Goal: Obtain resource: Obtain resource

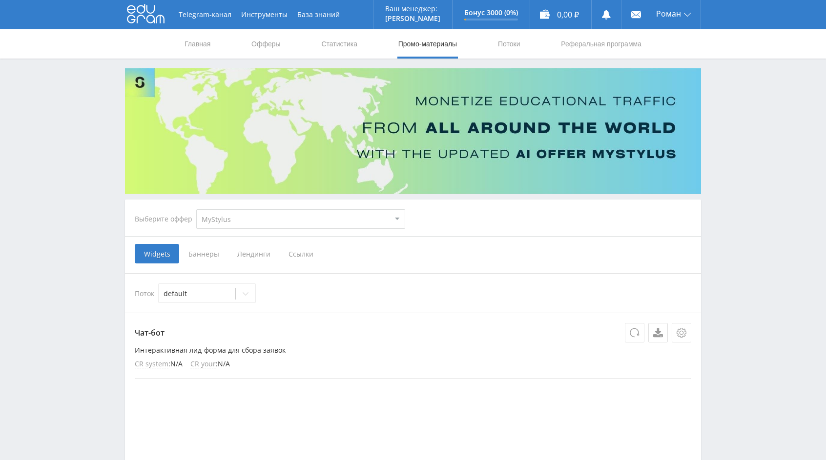
click at [249, 250] on span "Лендинги" at bounding box center [253, 254] width 51 height 20
click at [0, 0] on input "Лендинги" at bounding box center [0, 0] width 0 height 0
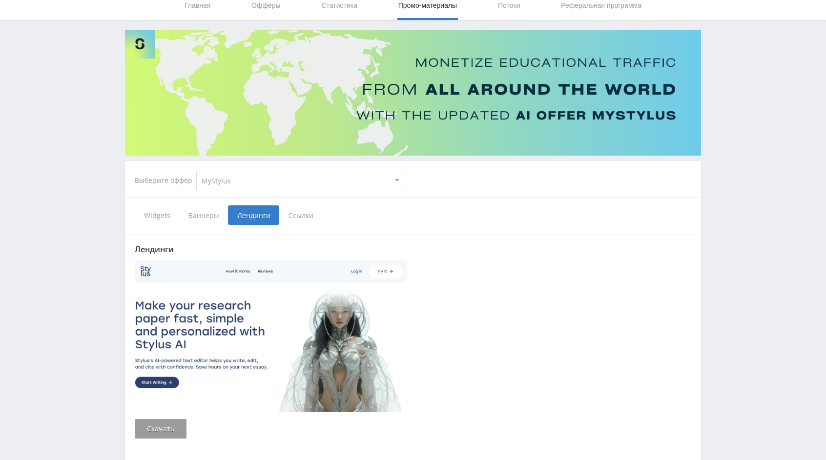
scroll to position [114, 0]
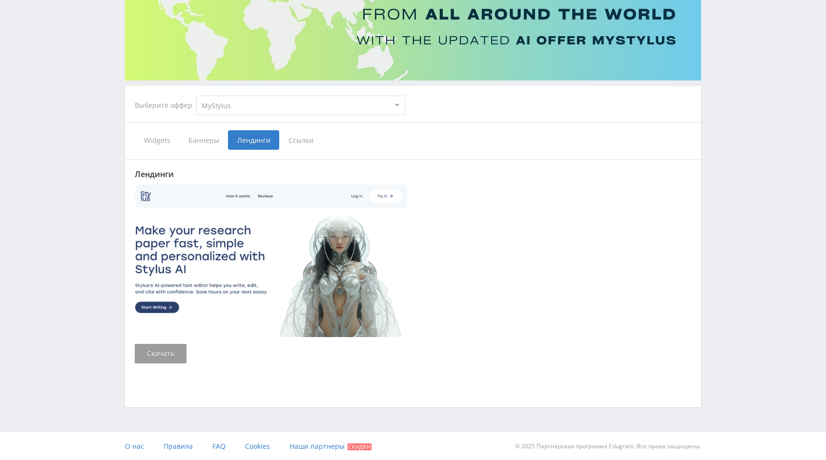
click at [204, 142] on span "Баннеры" at bounding box center [203, 140] width 49 height 20
click at [0, 0] on input "Баннеры" at bounding box center [0, 0] width 0 height 0
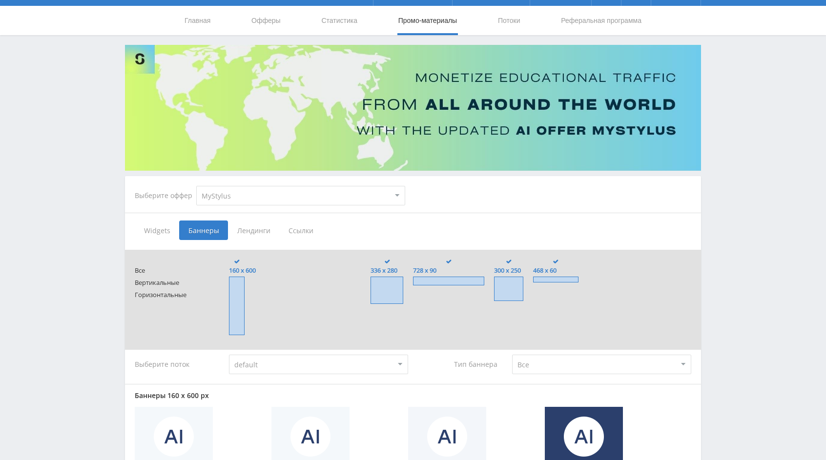
scroll to position [20, 0]
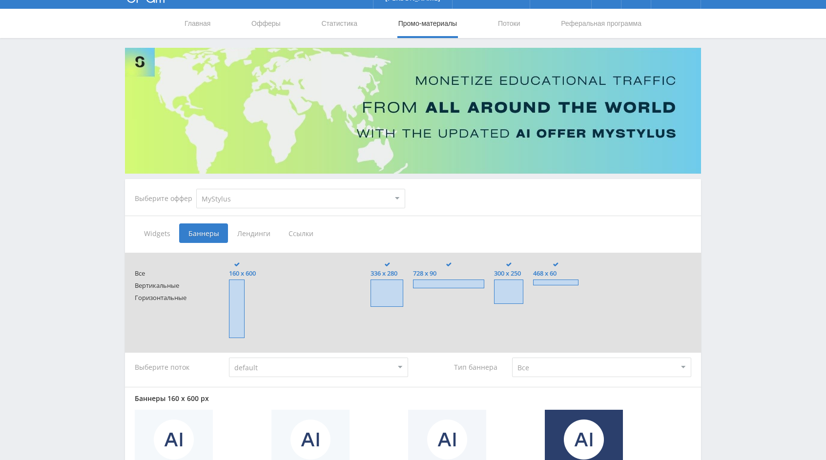
click at [239, 232] on span "Лендинги" at bounding box center [253, 234] width 51 height 20
click at [0, 0] on input "Лендинги" at bounding box center [0, 0] width 0 height 0
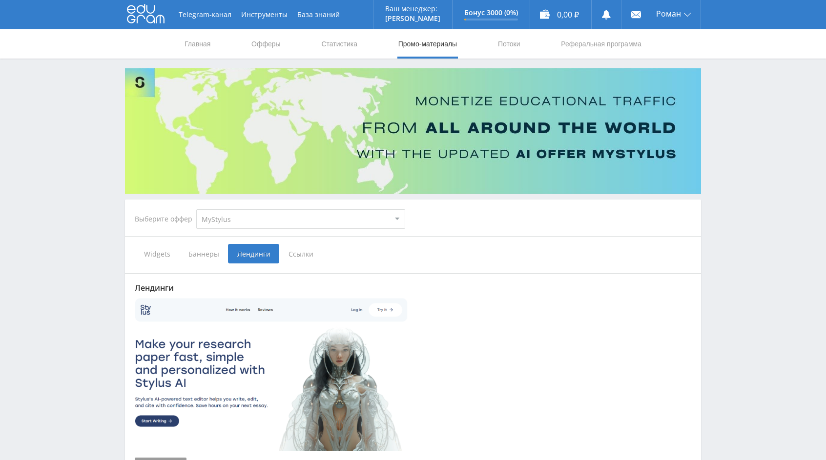
click at [155, 257] on span "Widgets" at bounding box center [157, 254] width 44 height 20
click at [0, 0] on input "Widgets" at bounding box center [0, 0] width 0 height 0
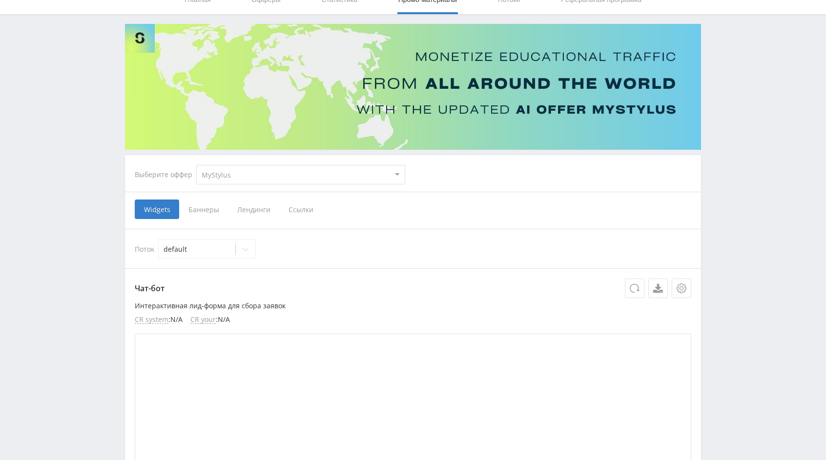
scroll to position [43, 0]
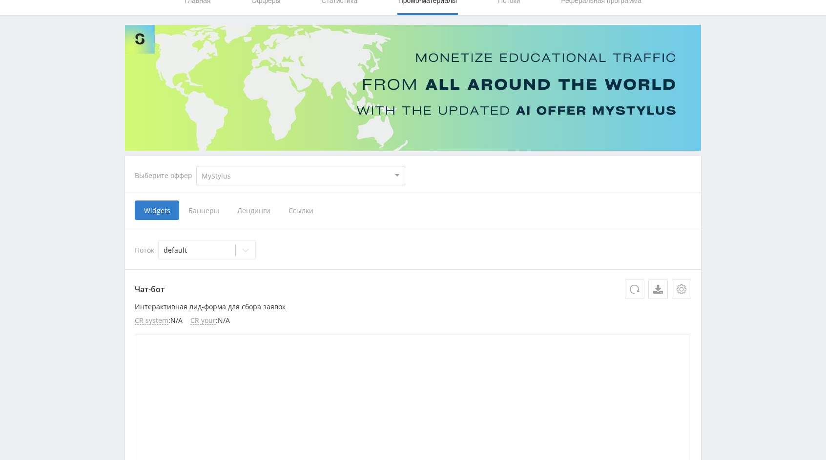
click at [250, 182] on select "MyStylus MyStylus - Revshare Кэмп Studybay Автор24 Studybay [GEOGRAPHIC_DATA] S…" at bounding box center [300, 176] width 209 height 20
select select "1"
click at [196, 166] on select "MyStylus MyStylus - Revshare Кэмп Studybay Автор24 Studybay [GEOGRAPHIC_DATA] S…" at bounding box center [300, 176] width 209 height 20
select select "1"
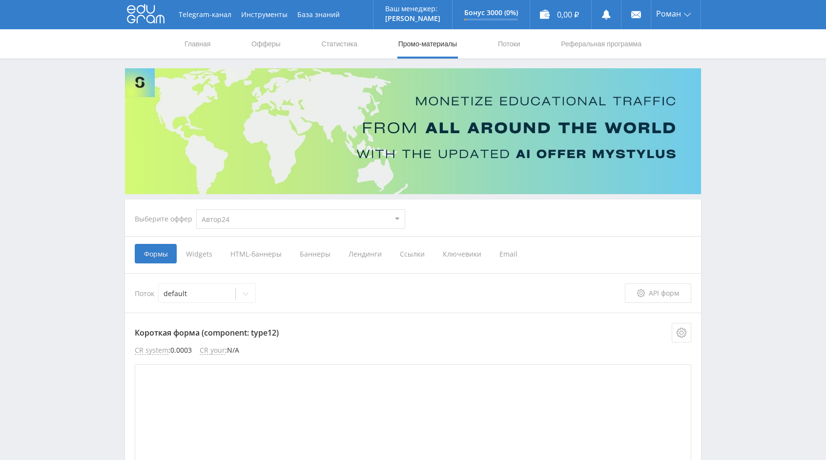
click at [466, 218] on div "Выберите оффер MyStylus MyStylus - Revshare Кэмп Studybay Автор24 Studybay Braz…" at bounding box center [413, 219] width 572 height 35
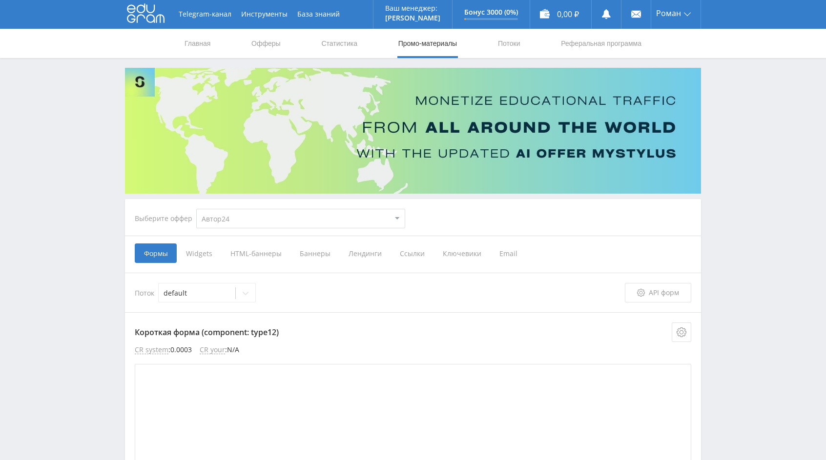
click at [485, 235] on div "Выберите оффер MyStylus MyStylus - Revshare Кэмп Studybay Автор24 Studybay Braz…" at bounding box center [413, 218] width 572 height 35
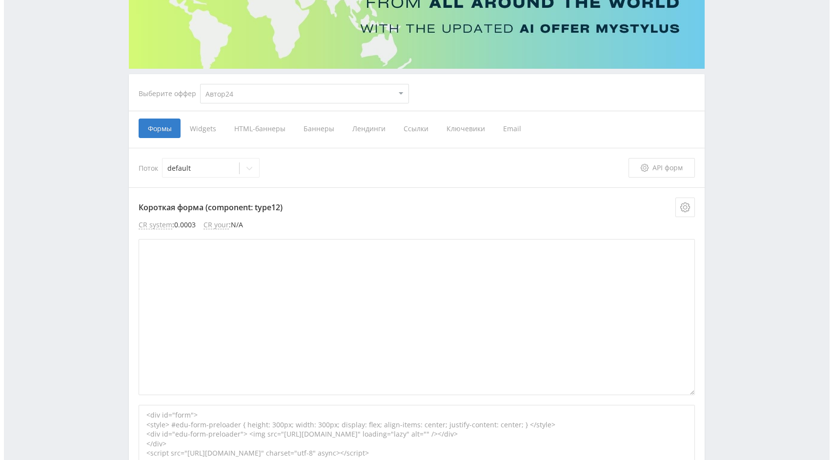
scroll to position [0, 0]
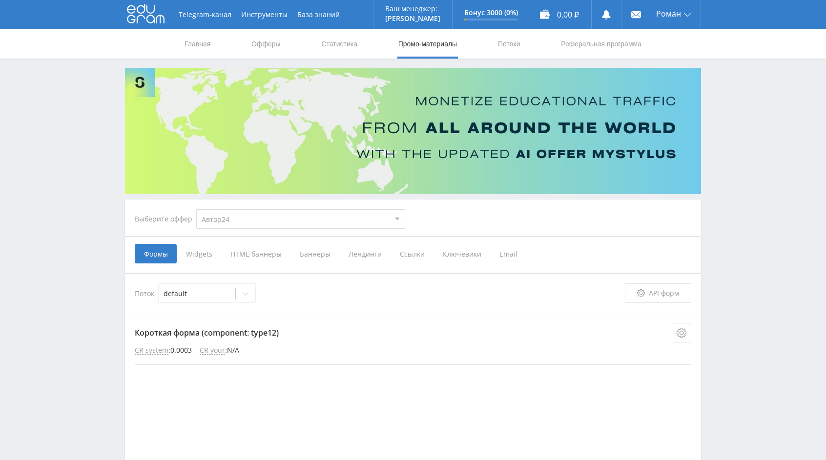
click at [457, 258] on span "Ключевики" at bounding box center [461, 254] width 57 height 20
click at [0, 0] on input "Ключевики" at bounding box center [0, 0] width 0 height 0
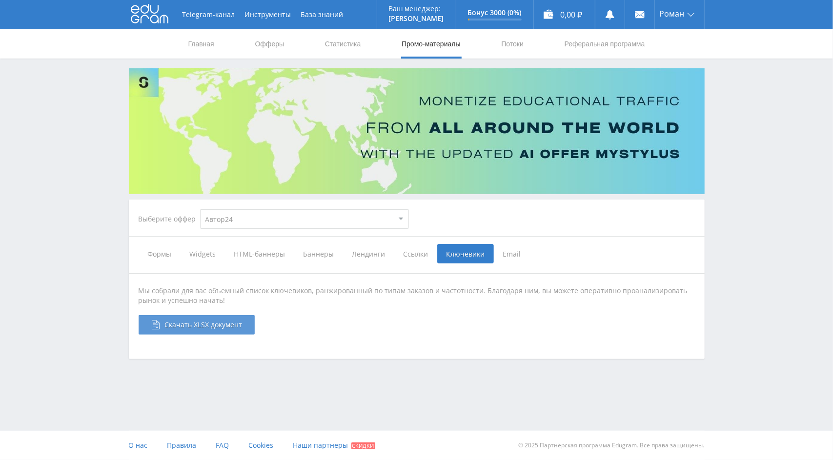
click at [212, 323] on span "Скачать XLSX документ" at bounding box center [204, 324] width 78 height 9
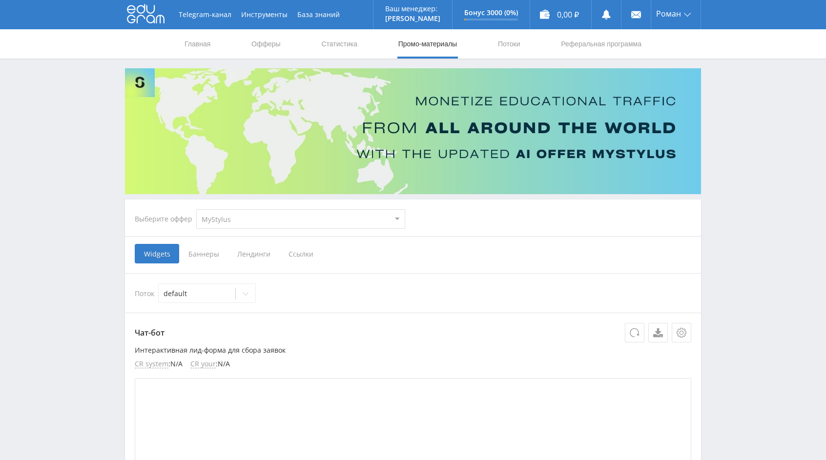
click at [367, 220] on select "MyStylus MyStylus - Revshare Кэмп Studybay Автор24 Studybay [GEOGRAPHIC_DATA] S…" at bounding box center [300, 219] width 209 height 20
select select "1"
click at [196, 209] on select "MyStylus MyStylus - Revshare Кэмп Studybay Автор24 Studybay [GEOGRAPHIC_DATA] S…" at bounding box center [300, 219] width 209 height 20
select select "1"
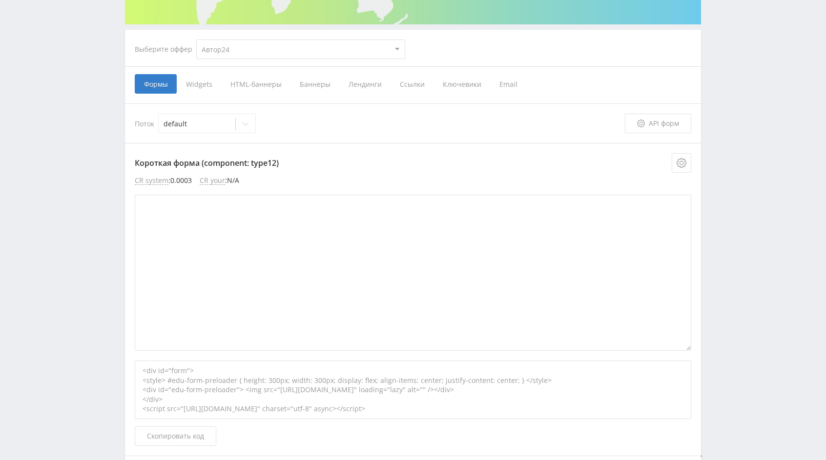
scroll to position [167, 0]
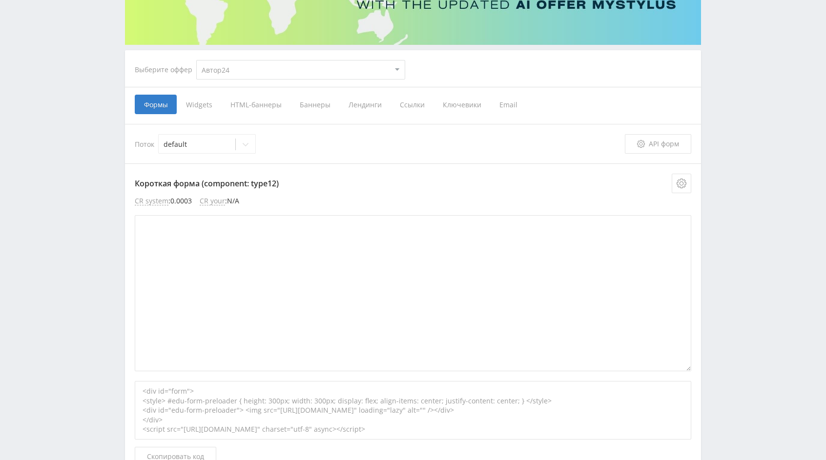
scroll to position [0, 0]
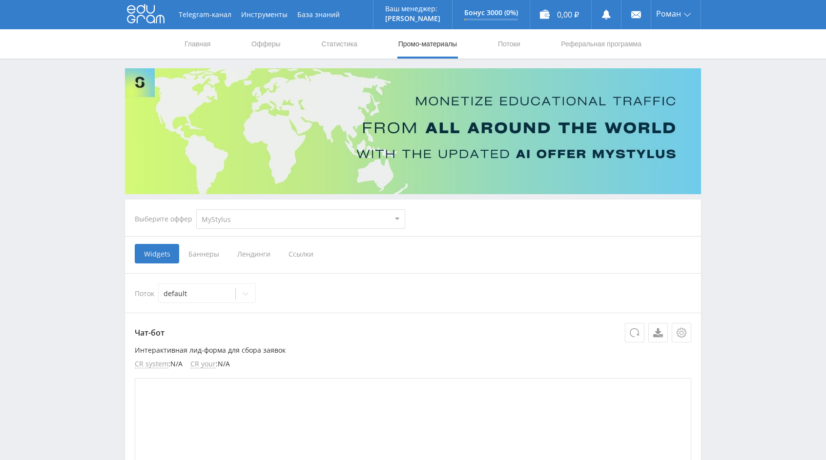
scroll to position [89, 0]
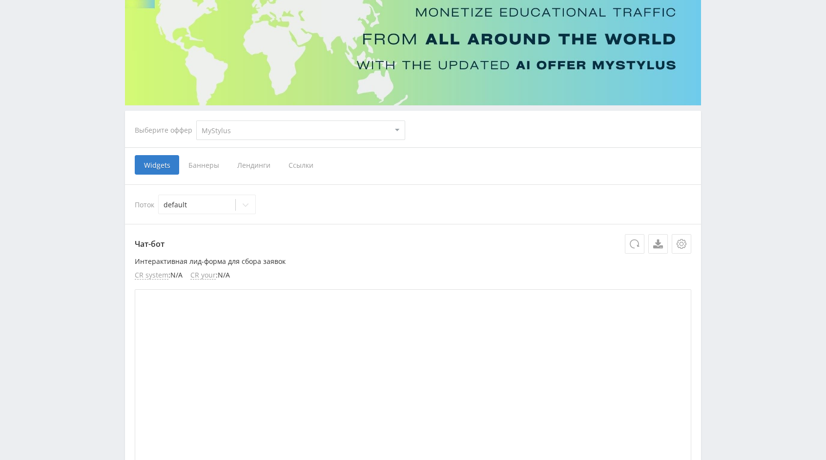
click at [244, 135] on select "MyStylus MyStylus - Revshare Кэмп Studybay Автор24 Studybay [GEOGRAPHIC_DATA] S…" at bounding box center [300, 131] width 209 height 20
select select "1"
click at [196, 121] on select "MyStylus MyStylus - Revshare Кэмп Studybay Автор24 Studybay [GEOGRAPHIC_DATA] S…" at bounding box center [300, 131] width 209 height 20
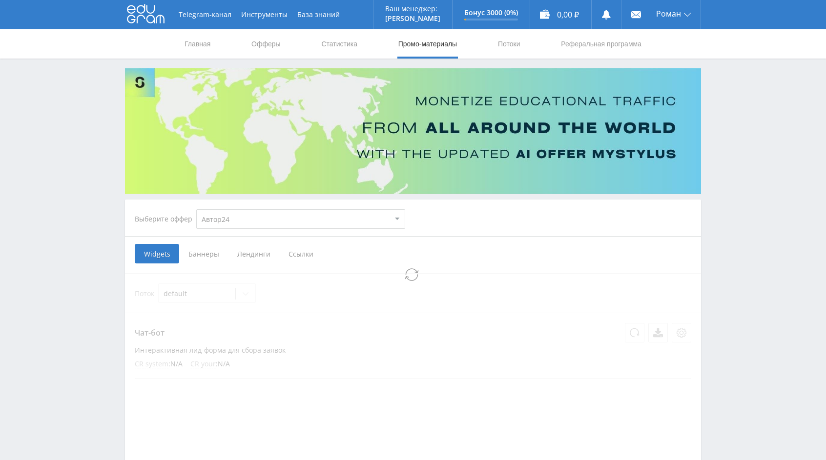
select select "1"
click at [240, 255] on span "HTML-баннеры" at bounding box center [255, 254] width 69 height 20
click at [0, 0] on input "HTML-баннеры" at bounding box center [0, 0] width 0 height 0
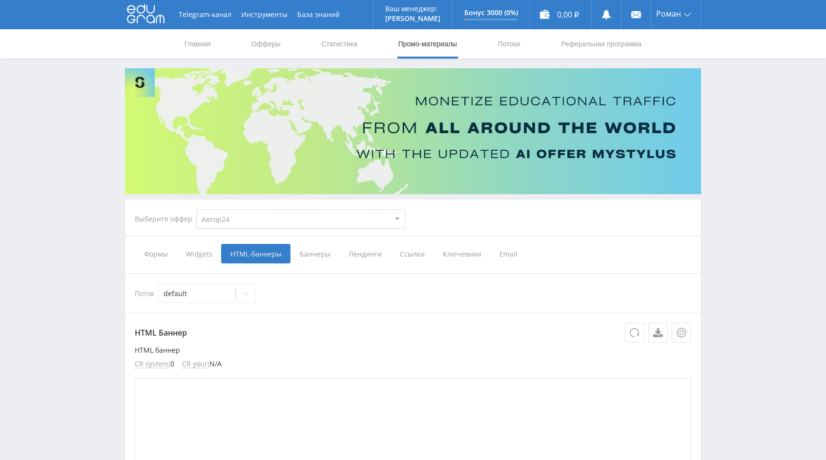
drag, startPoint x: 313, startPoint y: 259, endPoint x: 323, endPoint y: 270, distance: 15.2
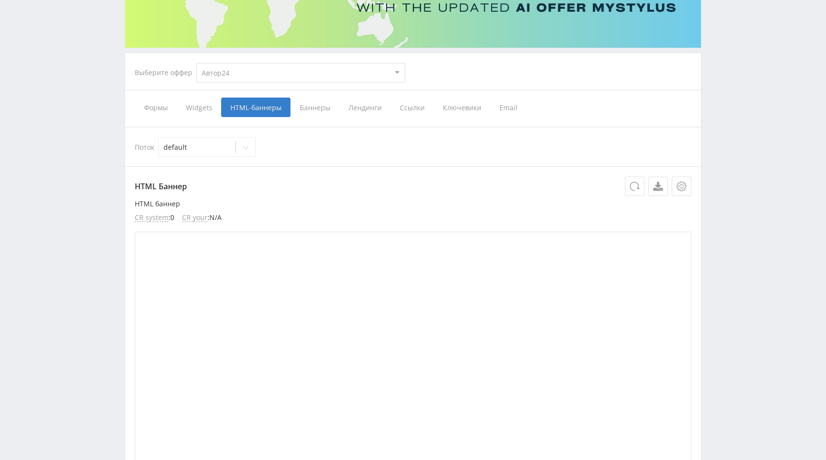
scroll to position [146, 0]
click at [201, 111] on span "Widgets" at bounding box center [199, 108] width 44 height 20
click at [0, 0] on input "Widgets" at bounding box center [0, 0] width 0 height 0
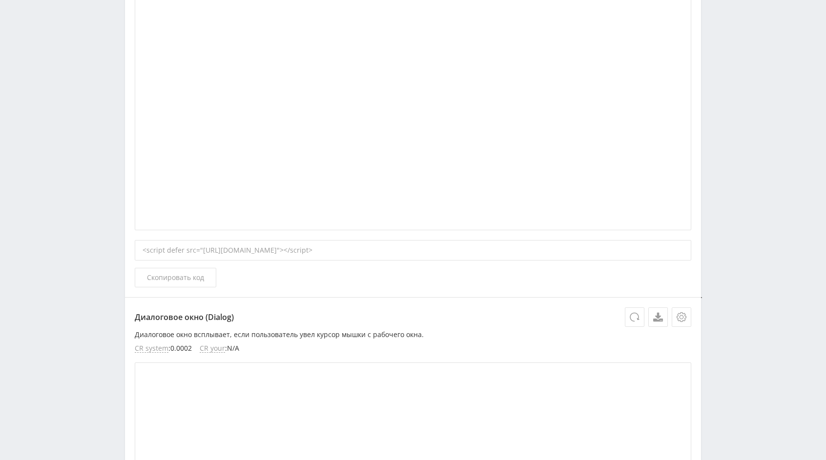
scroll to position [462, 0]
click at [341, 245] on div "<script defer src="[URL][DOMAIN_NAME]"></script>" at bounding box center [413, 253] width 556 height 20
click at [359, 247] on div "<script defer src="[URL][DOMAIN_NAME]"></script>" at bounding box center [413, 253] width 556 height 20
click at [404, 248] on div "<script defer src="[URL][DOMAIN_NAME]"></script>" at bounding box center [413, 253] width 556 height 20
click at [427, 250] on div "<script defer src="[URL][DOMAIN_NAME]"></script>" at bounding box center [413, 253] width 556 height 20
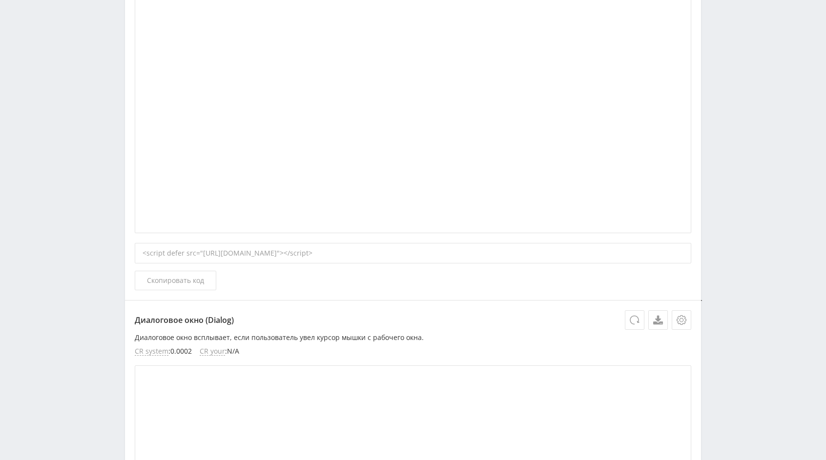
click at [471, 252] on div "<script defer src="https://eduforms.org/partnersforms/widget/?component=chat&re…" at bounding box center [413, 253] width 556 height 20
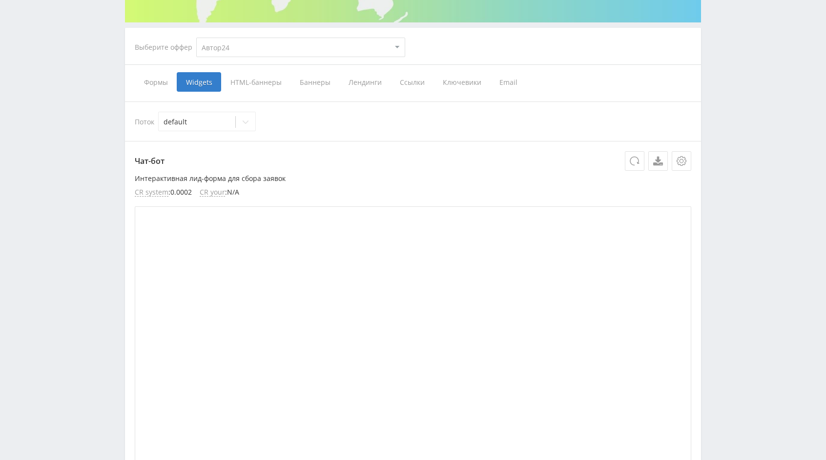
scroll to position [176, 0]
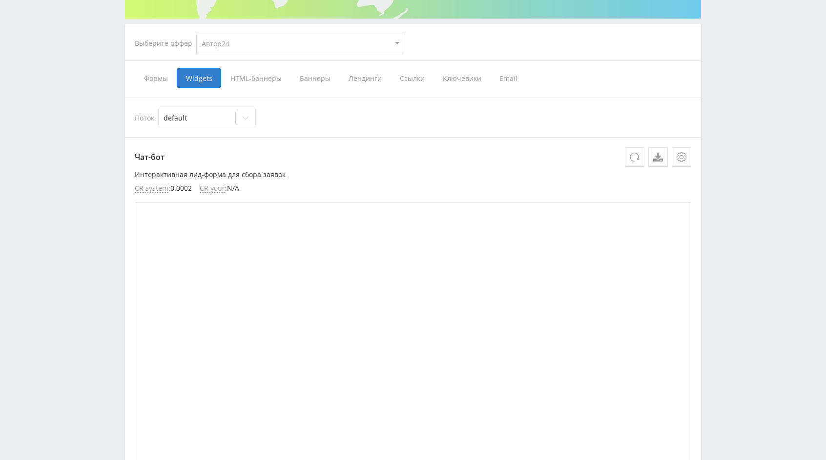
click at [365, 83] on span "Лендинги" at bounding box center [364, 78] width 51 height 20
click at [0, 0] on input "Лендинги" at bounding box center [0, 0] width 0 height 0
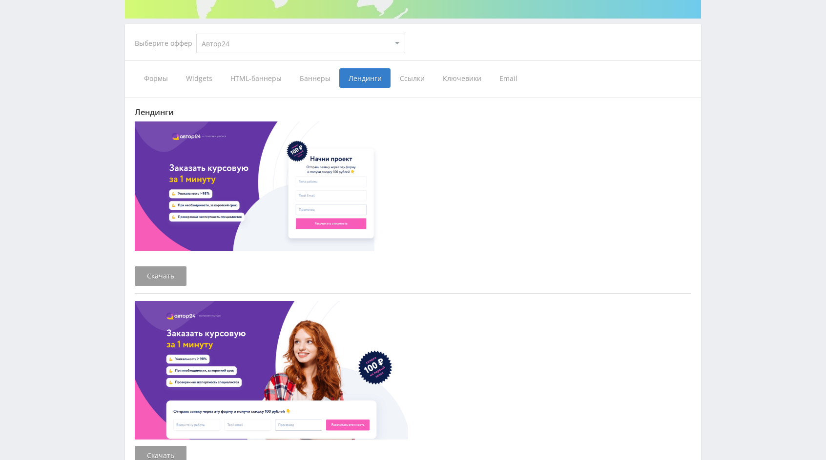
scroll to position [176, 0]
click at [207, 72] on span "Widgets" at bounding box center [199, 78] width 44 height 20
click at [0, 0] on input "Widgets" at bounding box center [0, 0] width 0 height 0
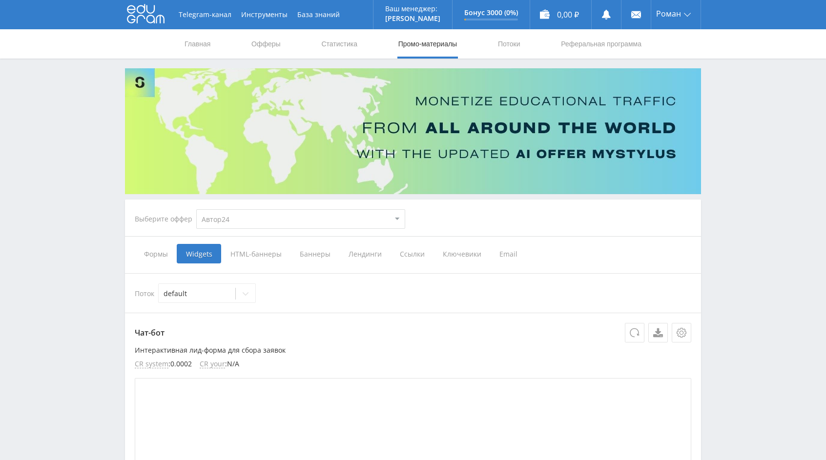
scroll to position [0, 0]
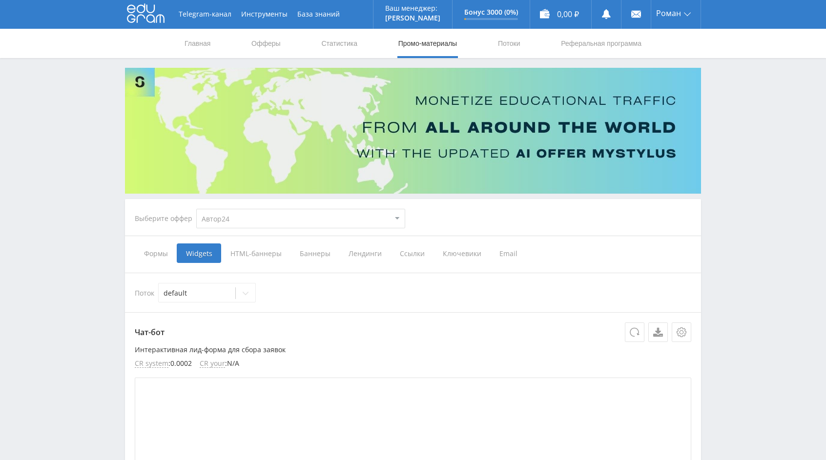
click at [368, 248] on span "Лендинги" at bounding box center [364, 254] width 51 height 20
click at [0, 0] on input "Лендинги" at bounding box center [0, 0] width 0 height 0
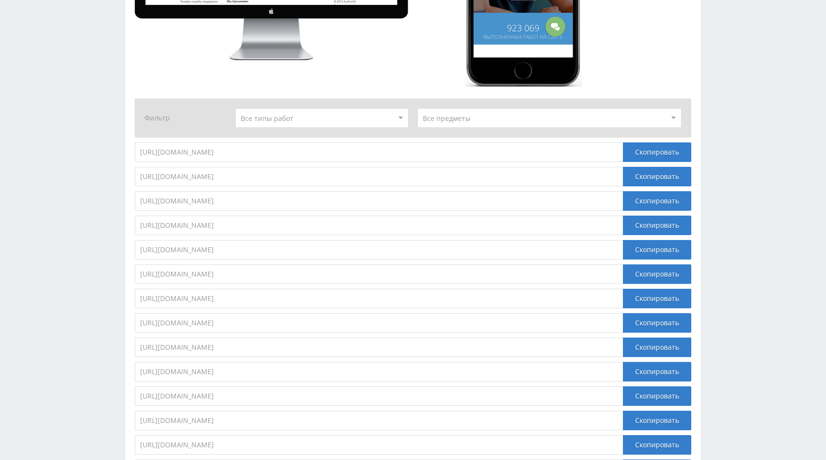
scroll to position [1075, 0]
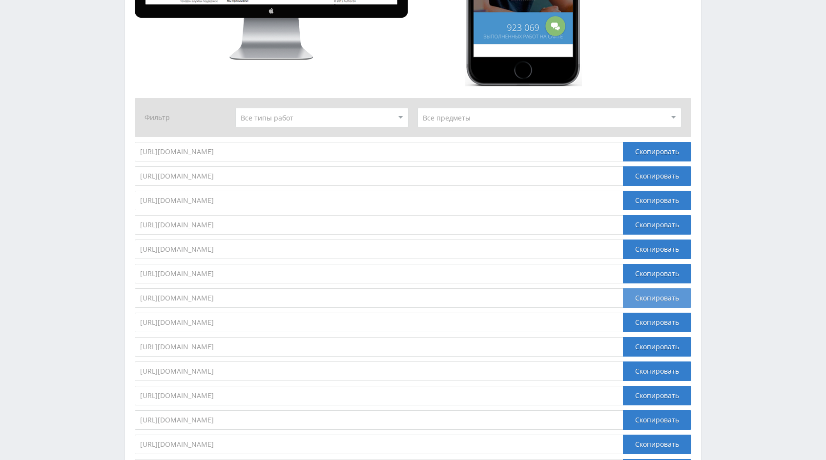
click at [632, 298] on div "Скопировать" at bounding box center [657, 298] width 68 height 20
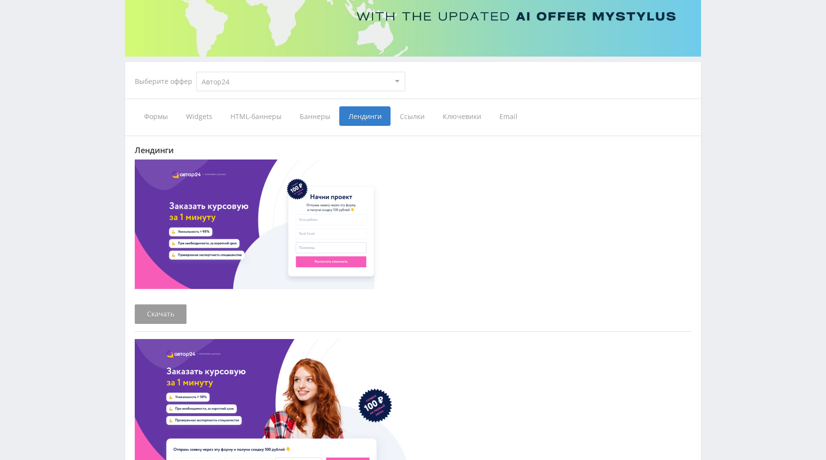
scroll to position [0, 0]
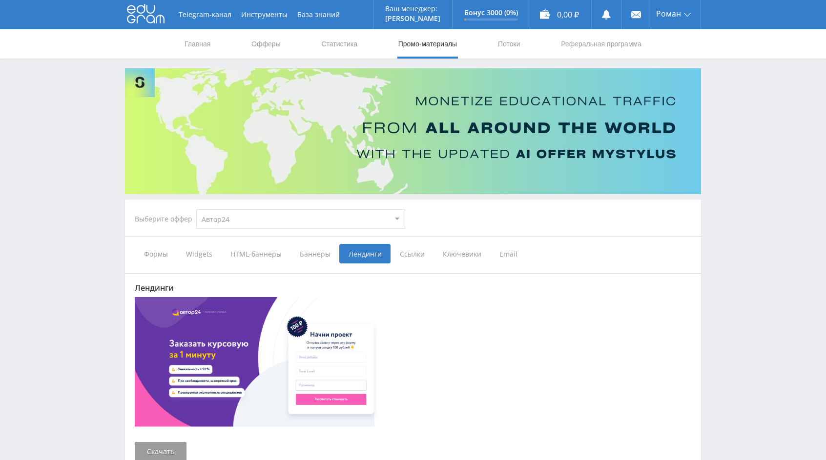
click at [234, 255] on span "HTML-баннеры" at bounding box center [255, 254] width 69 height 20
click at [0, 0] on input "HTML-баннеры" at bounding box center [0, 0] width 0 height 0
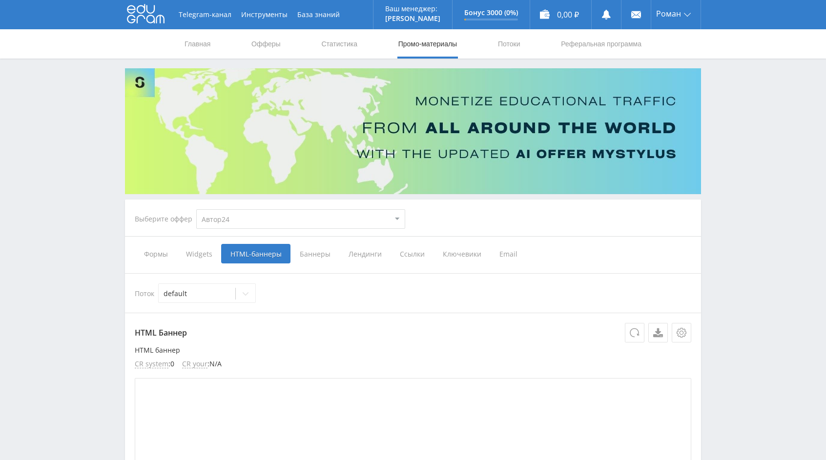
click at [308, 257] on span "Баннеры" at bounding box center [314, 254] width 49 height 20
click at [0, 0] on input "Баннеры" at bounding box center [0, 0] width 0 height 0
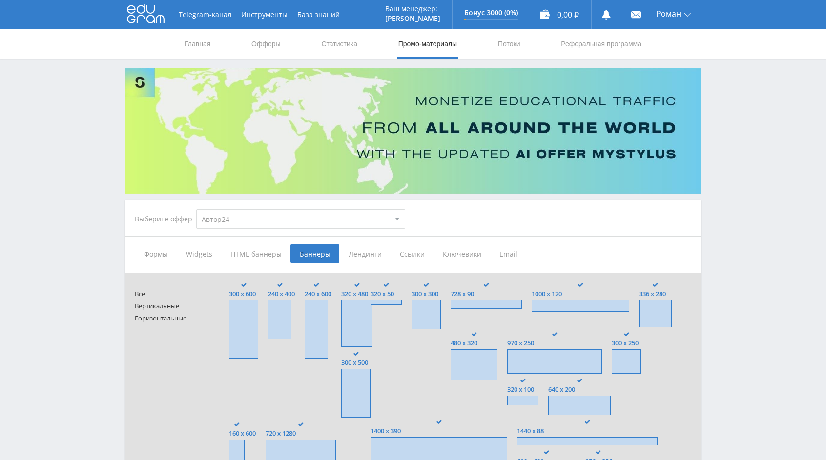
click at [275, 249] on span "HTML-баннеры" at bounding box center [255, 254] width 69 height 20
click at [0, 0] on input "HTML-баннеры" at bounding box center [0, 0] width 0 height 0
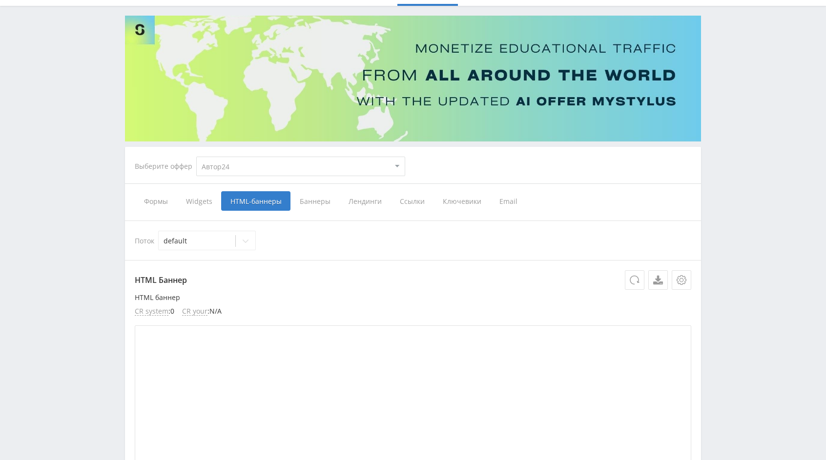
scroll to position [53, 0]
click at [200, 201] on span "Widgets" at bounding box center [199, 201] width 44 height 20
click at [0, 0] on input "Widgets" at bounding box center [0, 0] width 0 height 0
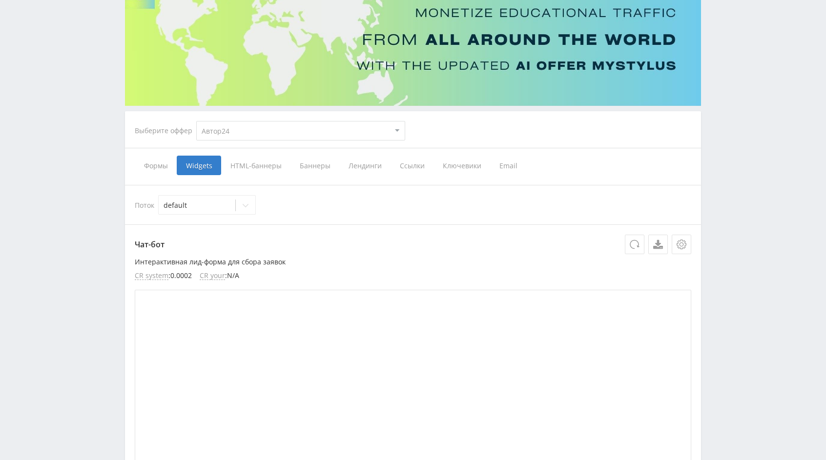
click at [205, 261] on p "Интерактивная лид-форма для сбора заявок" at bounding box center [413, 262] width 556 height 8
click at [283, 260] on p "Интерактивная лид-форма для сбора заявок" at bounding box center [413, 262] width 556 height 8
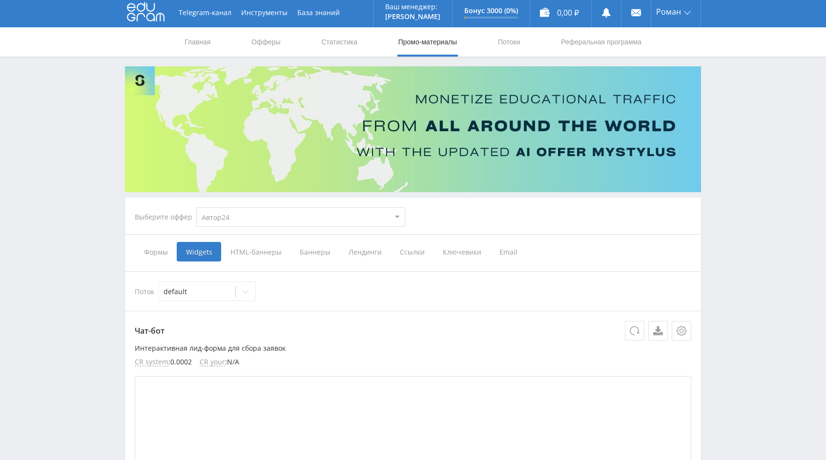
scroll to position [43, 0]
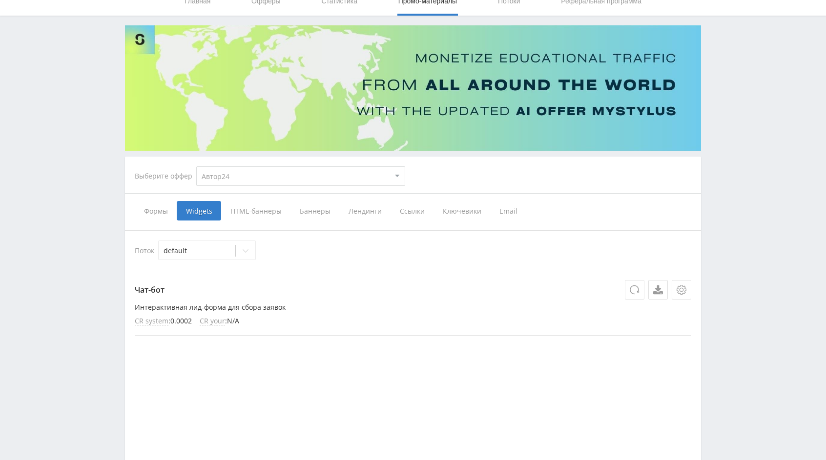
click at [159, 209] on span "Формы" at bounding box center [156, 211] width 42 height 20
click at [0, 0] on input "Формы" at bounding box center [0, 0] width 0 height 0
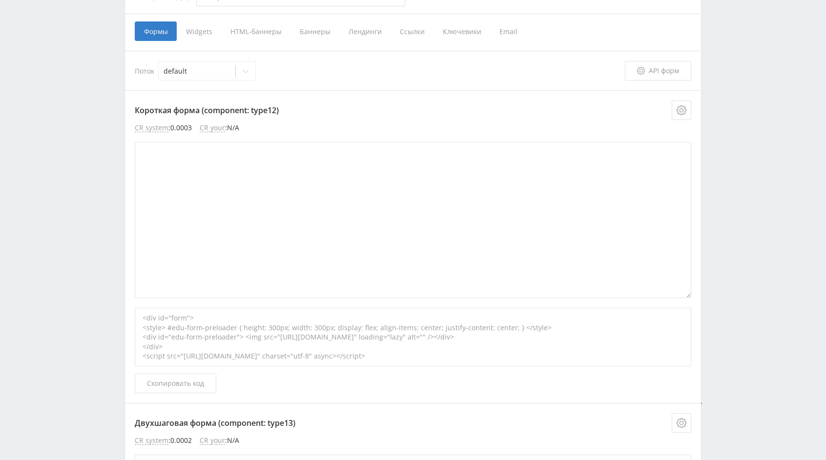
scroll to position [223, 0]
click at [199, 379] on span "Скопировать код" at bounding box center [175, 383] width 57 height 8
click at [210, 383] on button "Скопировать код" at bounding box center [176, 383] width 82 height 20
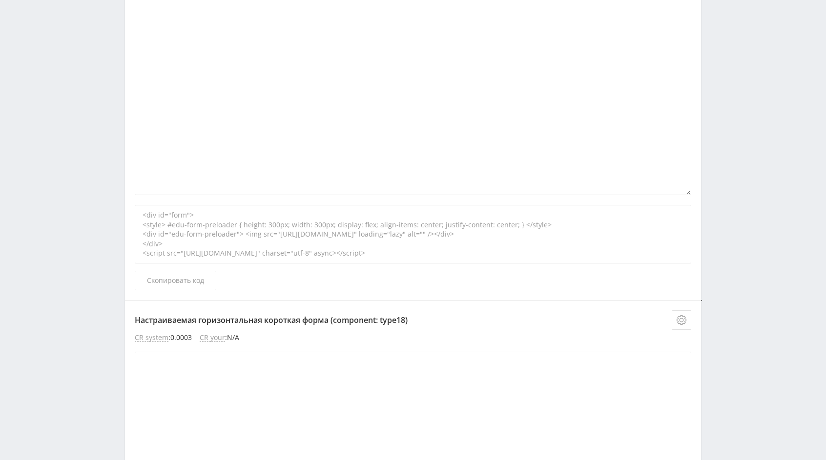
scroll to position [929, 0]
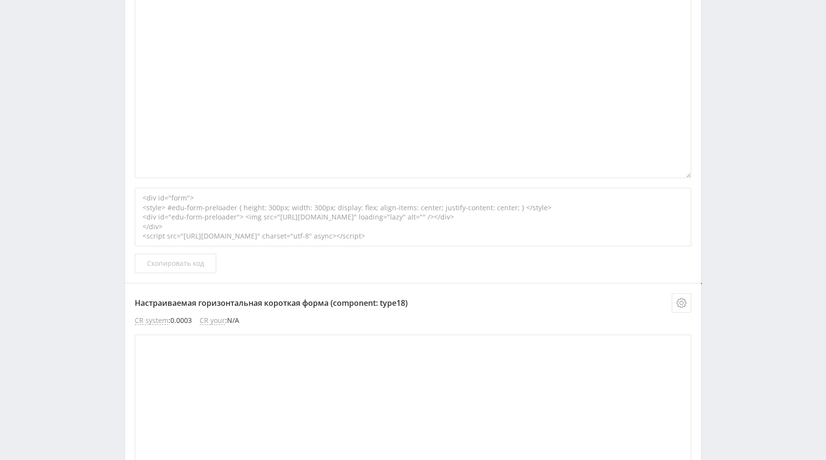
click at [190, 262] on span "Скопировать код" at bounding box center [175, 264] width 57 height 8
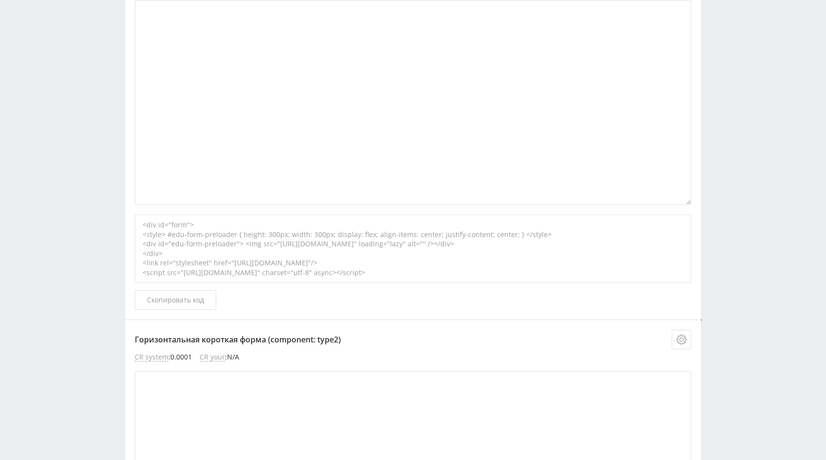
scroll to position [1264, 0]
click at [168, 296] on span "Скопировать код" at bounding box center [175, 300] width 57 height 8
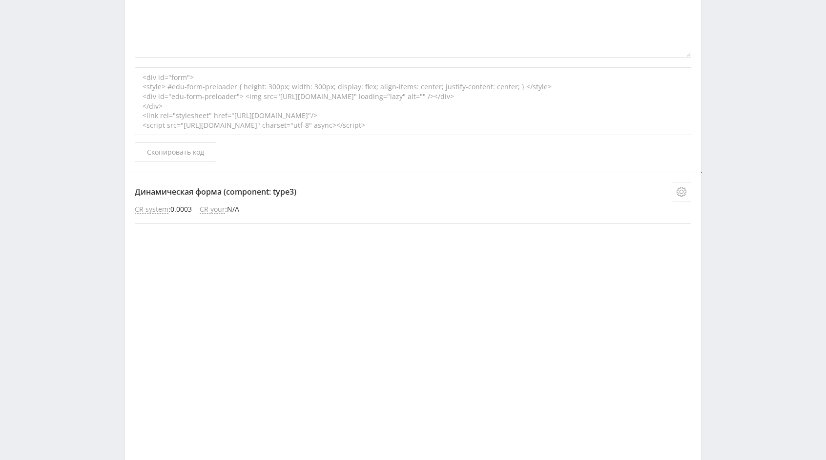
scroll to position [1760, 0]
click at [193, 158] on button "Скопировать код" at bounding box center [176, 155] width 82 height 20
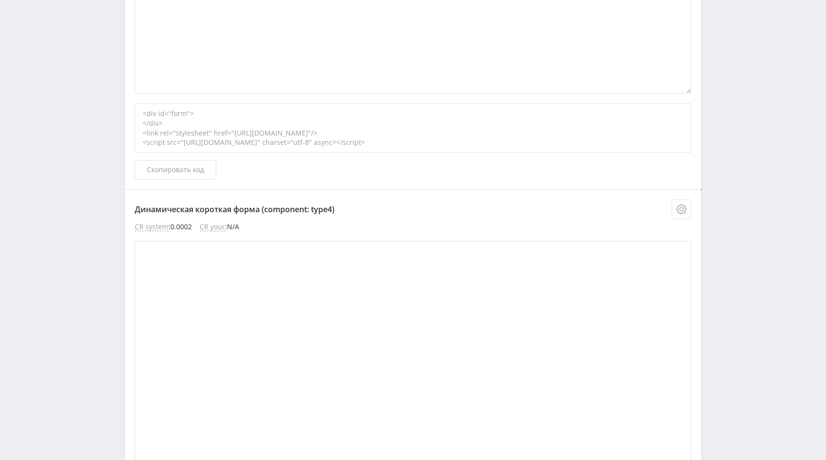
scroll to position [2287, 0]
click at [192, 163] on span "Скопировать код" at bounding box center [175, 166] width 57 height 8
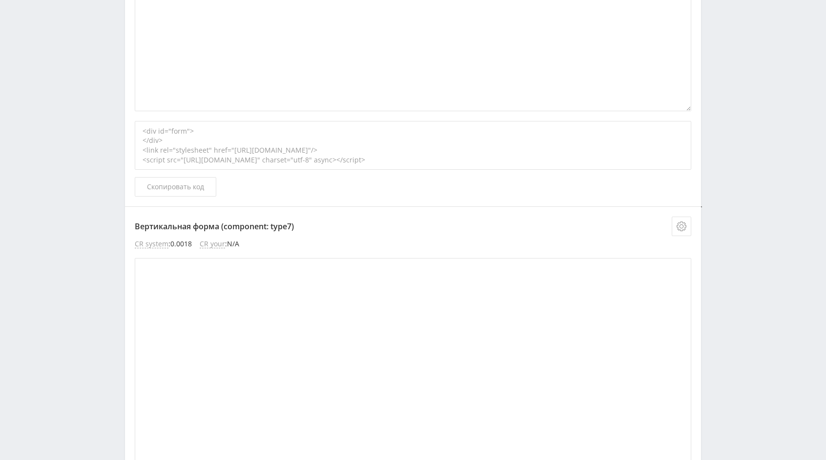
scroll to position [2658, 0]
click at [192, 183] on span "Скопировать код" at bounding box center [175, 187] width 57 height 8
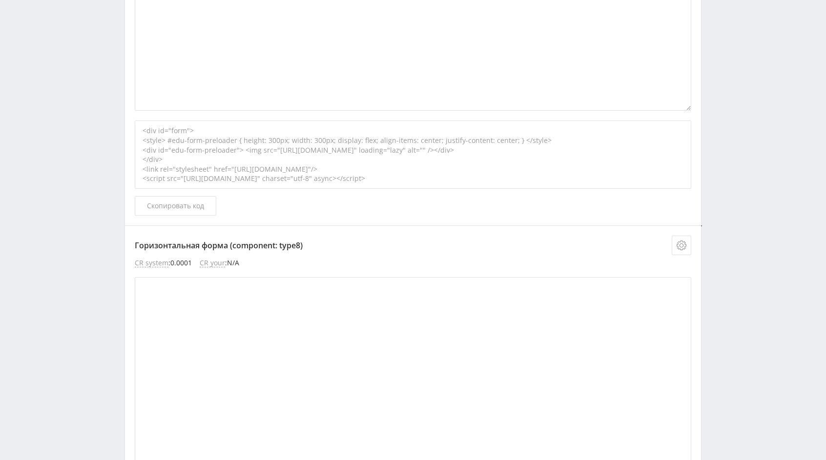
scroll to position [3098, 0]
click at [201, 205] on button "Скопировать код" at bounding box center [176, 206] width 82 height 20
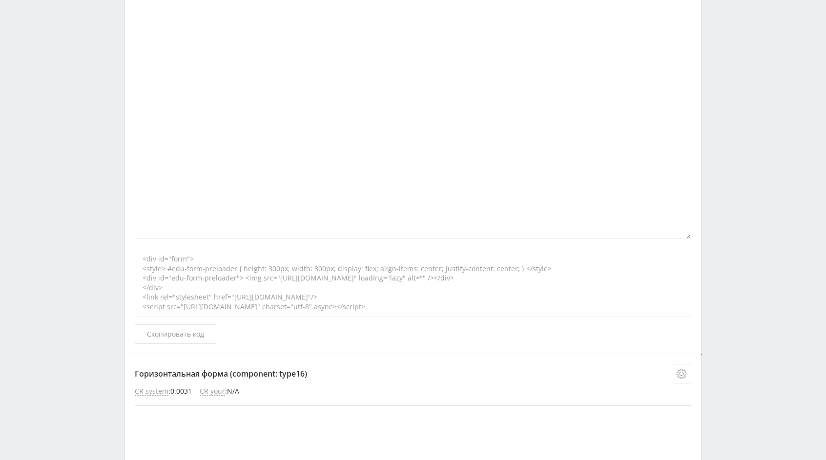
scroll to position [3453, 0]
click at [192, 334] on button "Скопировать код" at bounding box center [176, 334] width 82 height 20
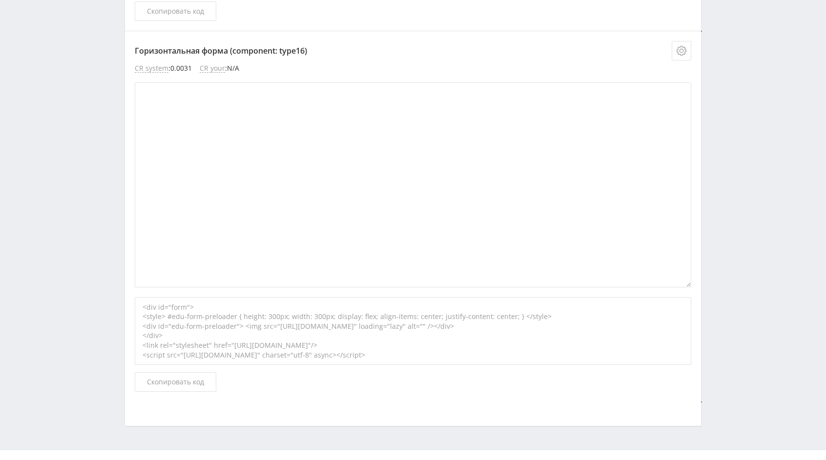
scroll to position [3788, 0]
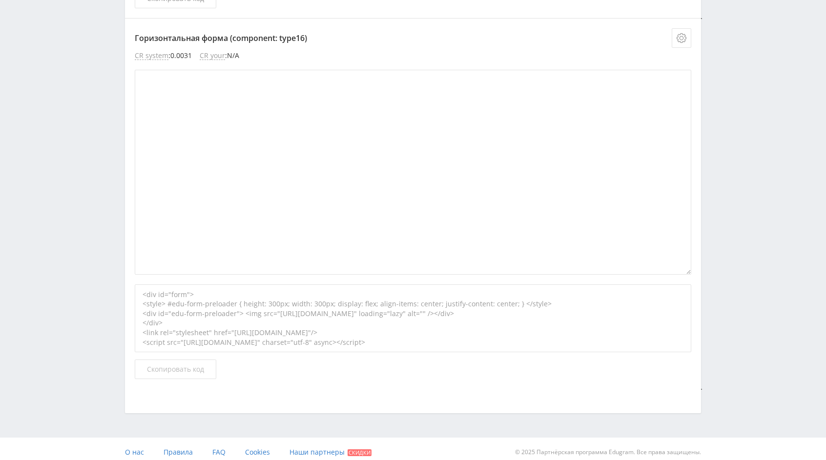
click at [189, 366] on span "Скопировать код" at bounding box center [175, 370] width 57 height 8
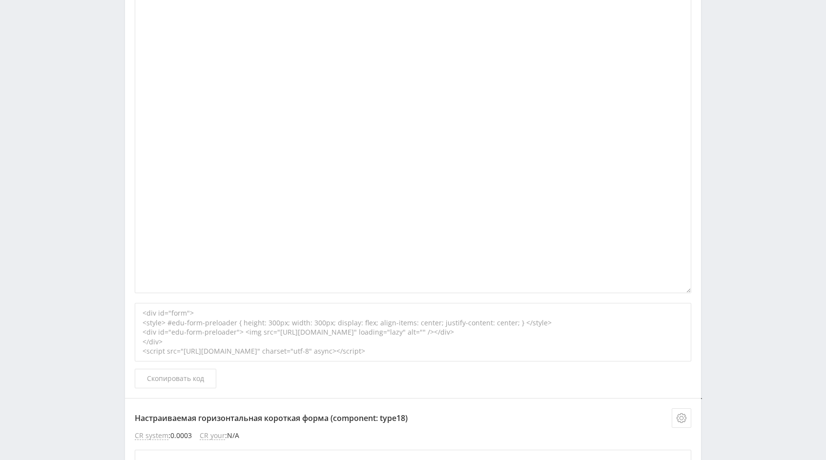
scroll to position [815, 0]
click at [190, 365] on div "<div id="form"> <style> #edu-form-preloader { height: 300px; width: 300px; disp…" at bounding box center [413, 344] width 556 height 85
click at [186, 370] on button "Скопировать код" at bounding box center [176, 378] width 82 height 20
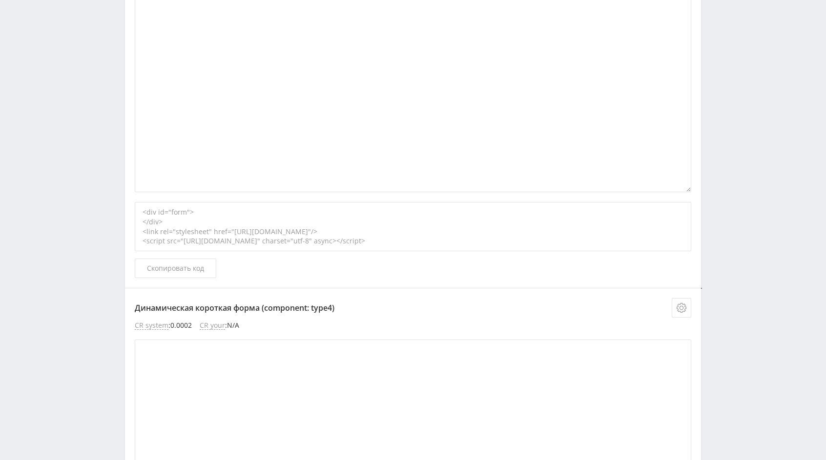
scroll to position [2184, 0]
click at [381, 240] on div "<div id="form"> </div> <link rel="stylesheet" href="https://eduforms.org/assets…" at bounding box center [413, 227] width 556 height 49
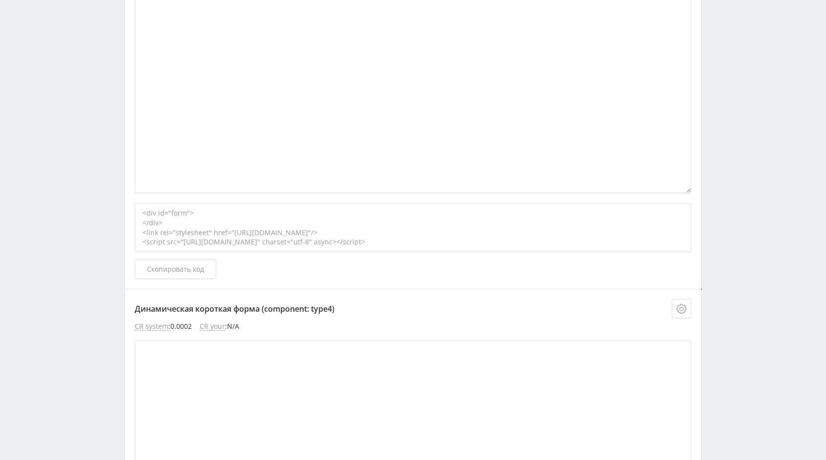
click at [381, 240] on div "<div id="form"> </div> <link rel="stylesheet" href="https://eduforms.org/assets…" at bounding box center [413, 227] width 556 height 49
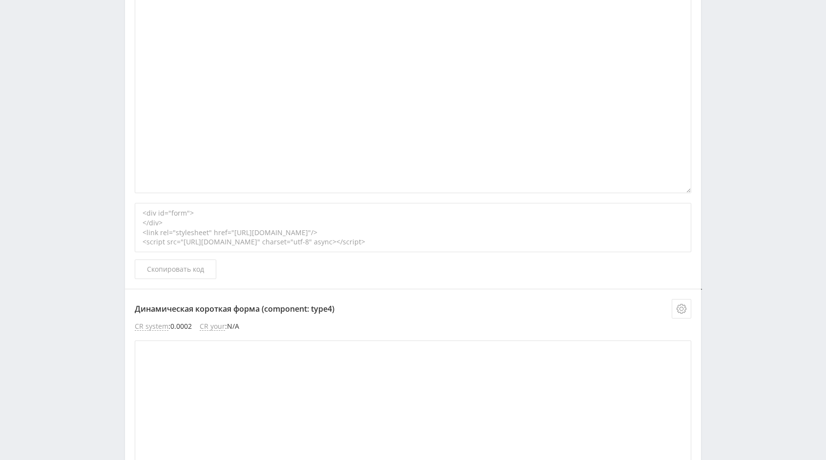
click at [381, 240] on div "<div id="form"> </div> <link rel="stylesheet" href="https://eduforms.org/assets…" at bounding box center [413, 227] width 556 height 49
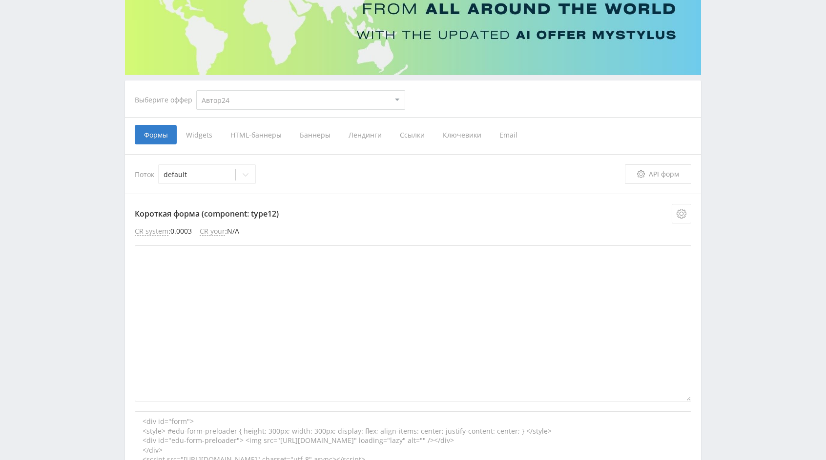
scroll to position [0, 0]
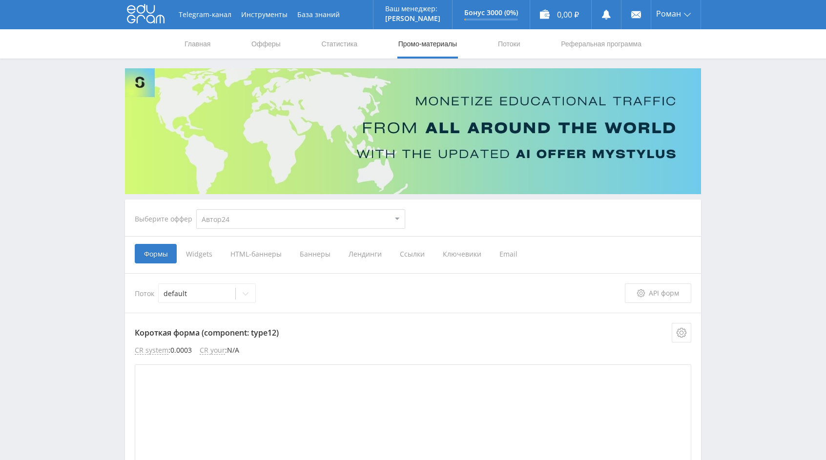
click at [244, 251] on span "HTML-баннеры" at bounding box center [255, 254] width 69 height 20
click at [0, 0] on input "HTML-баннеры" at bounding box center [0, 0] width 0 height 0
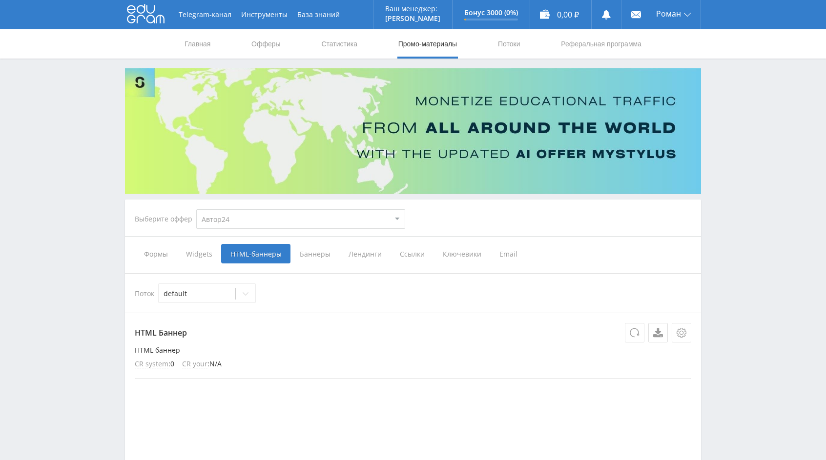
click at [154, 254] on span "Формы" at bounding box center [156, 254] width 42 height 20
click at [0, 0] on input "Формы" at bounding box center [0, 0] width 0 height 0
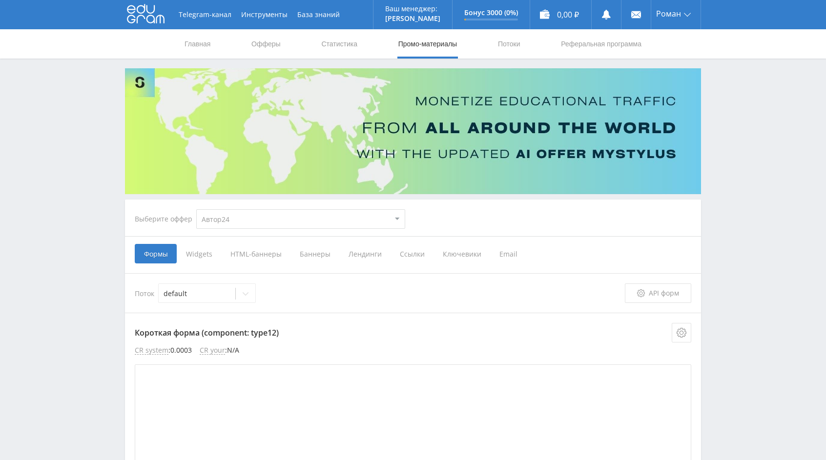
click at [413, 251] on span "Ссылки" at bounding box center [411, 254] width 43 height 20
click at [0, 0] on input "Ссылки" at bounding box center [0, 0] width 0 height 0
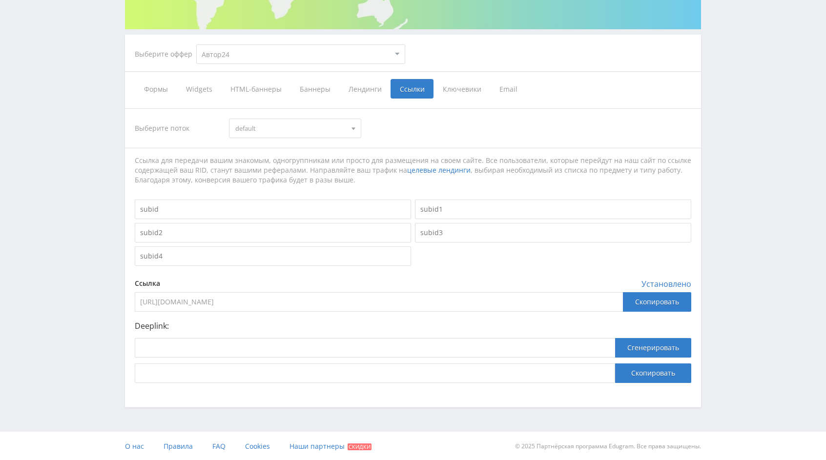
scroll to position [164, 0]
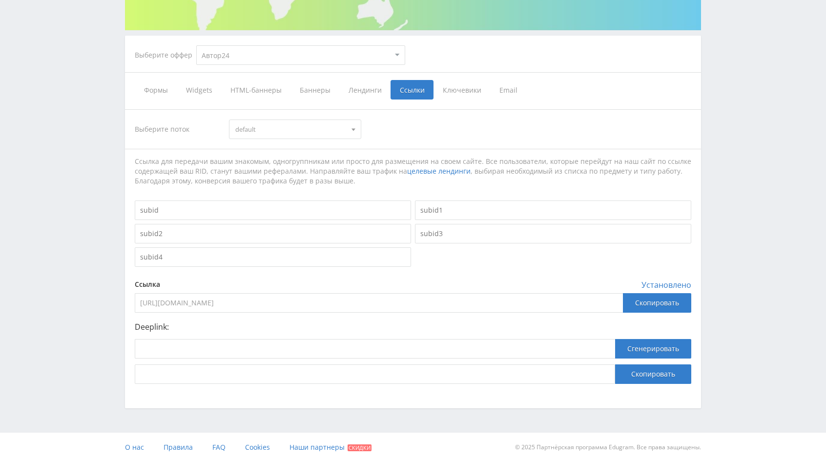
drag, startPoint x: 371, startPoint y: 302, endPoint x: 59, endPoint y: 298, distance: 312.4
click at [59, 298] on div "Telegram-канал Инструменты База знаний Ваш менеджер: Alex Alex Online @edugram_…" at bounding box center [413, 149] width 826 height 626
click at [463, 128] on div "Выберите поток default default" at bounding box center [413, 130] width 556 height 20
click at [462, 90] on span "Ключевики" at bounding box center [461, 90] width 57 height 20
click at [0, 0] on input "Ключевики" at bounding box center [0, 0] width 0 height 0
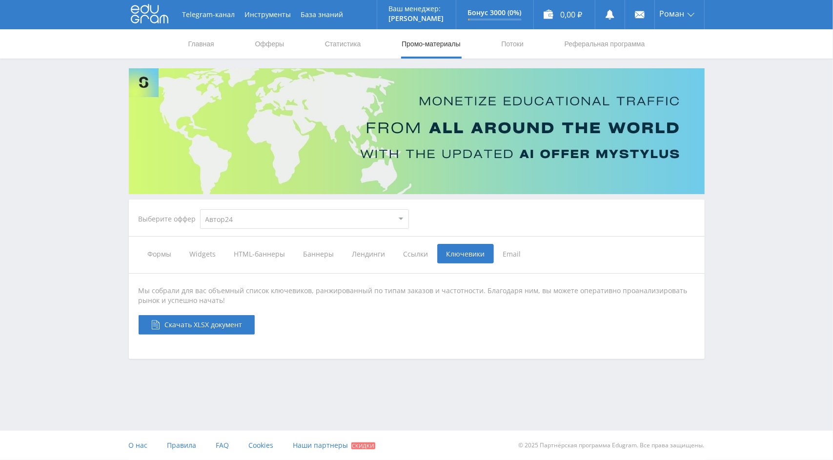
click at [506, 260] on span "Email" at bounding box center [512, 254] width 37 height 20
click at [0, 0] on input "Email" at bounding box center [0, 0] width 0 height 0
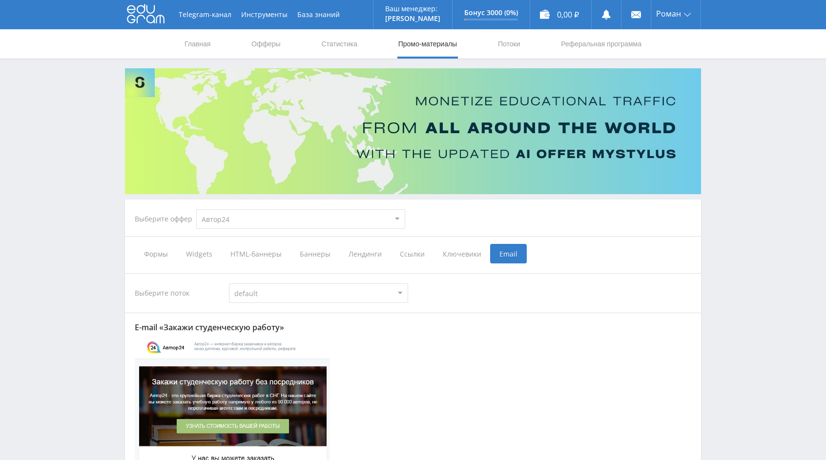
click at [353, 250] on span "Лендинги" at bounding box center [364, 254] width 51 height 20
click at [0, 0] on input "Лендинги" at bounding box center [0, 0] width 0 height 0
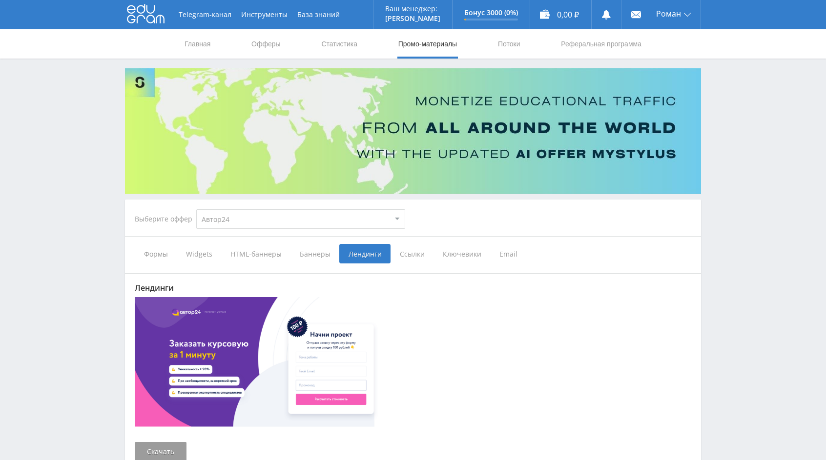
click at [304, 257] on span "Баннеры" at bounding box center [314, 254] width 49 height 20
click at [0, 0] on input "Баннеры" at bounding box center [0, 0] width 0 height 0
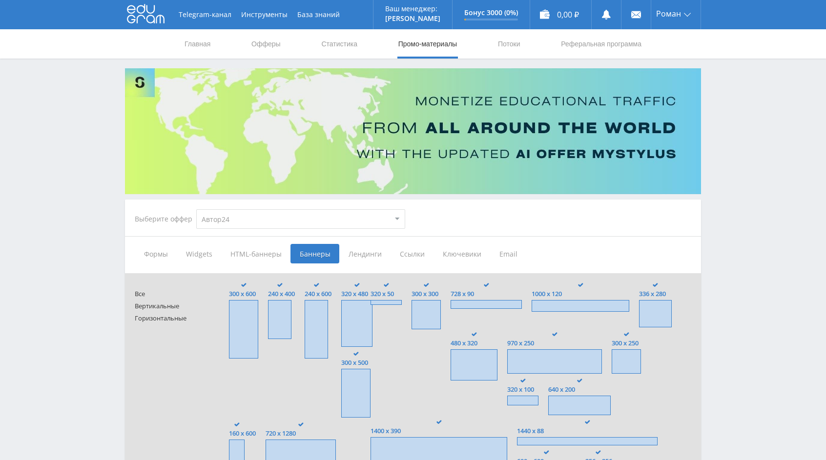
click at [347, 257] on span "Лендинги" at bounding box center [364, 254] width 51 height 20
click at [0, 0] on input "Лендинги" at bounding box center [0, 0] width 0 height 0
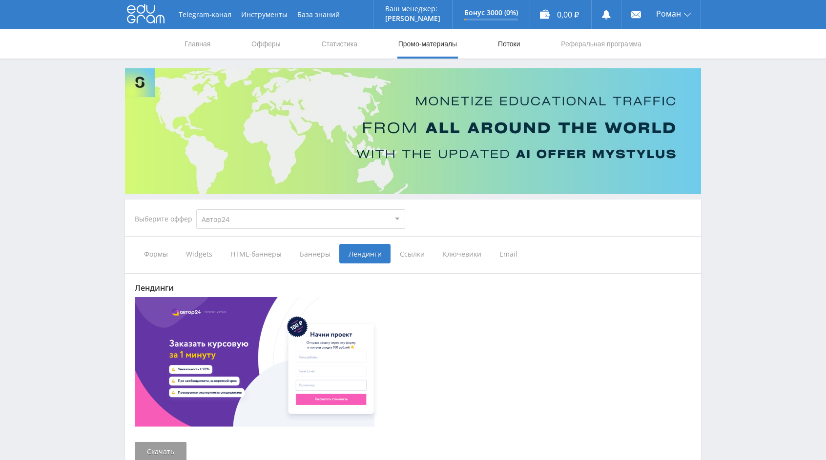
click at [507, 40] on link "Потоки" at bounding box center [509, 43] width 24 height 29
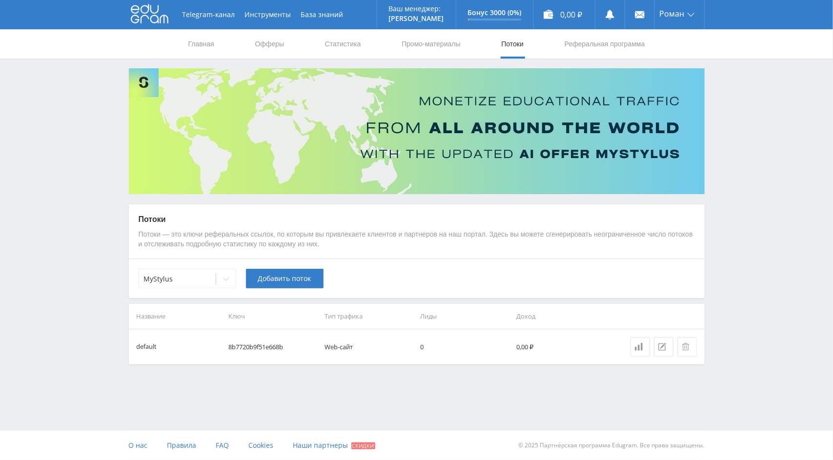
click at [365, 258] on div "Потоки Потоки — это ключи реферальных ссылок, по которым вы привлекаете клиенто…" at bounding box center [417, 231] width 576 height 55
click at [634, 344] on link at bounding box center [641, 347] width 20 height 20
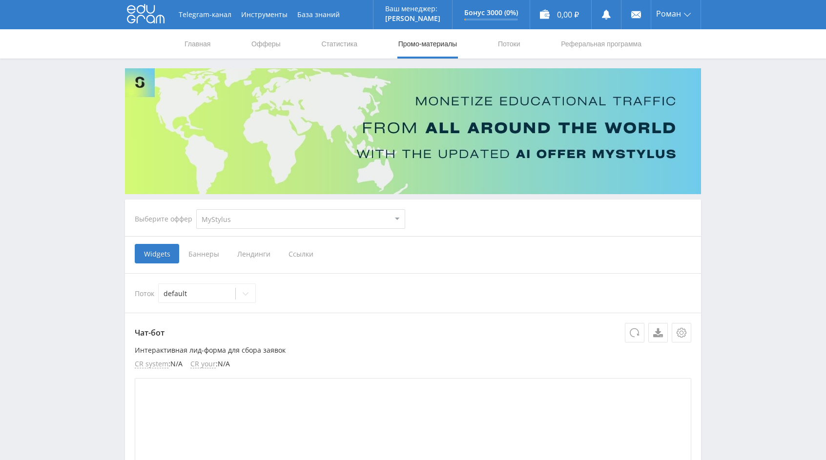
click at [229, 214] on select "MyStylus MyStylus - Revshare Кэмп Studybay Автор24 Studybay [GEOGRAPHIC_DATA] S…" at bounding box center [300, 219] width 209 height 20
select select "3"
click at [196, 209] on select "MyStylus MyStylus - Revshare Кэмп Studybay Автор24 Studybay [GEOGRAPHIC_DATA] S…" at bounding box center [300, 219] width 209 height 20
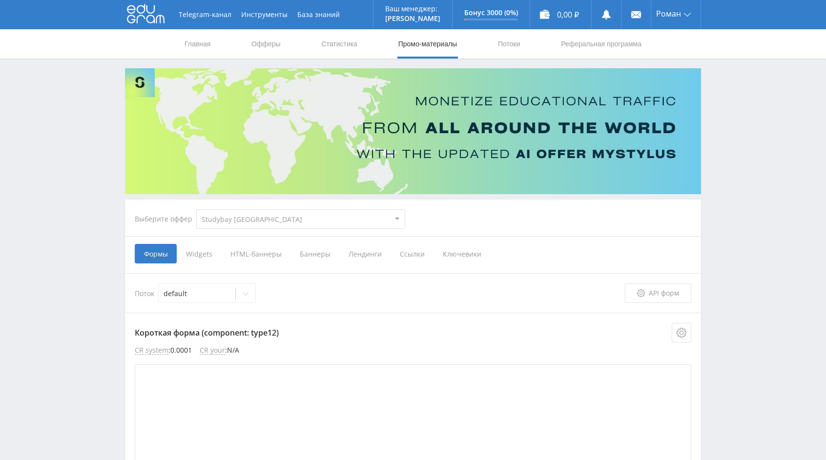
click at [248, 213] on select "MyStylus MyStylus - Revshare Кэмп Studybay Автор24 Studybay [GEOGRAPHIC_DATA] S…" at bounding box center [300, 219] width 209 height 20
select select "376"
click at [196, 209] on select "MyStylus MyStylus - Revshare Кэмп Studybay Автор24 Studybay [GEOGRAPHIC_DATA] S…" at bounding box center [300, 219] width 209 height 20
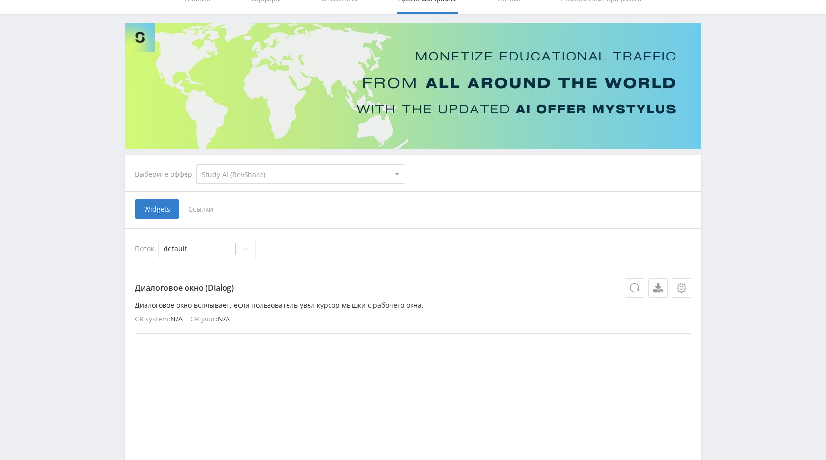
scroll to position [36, 0]
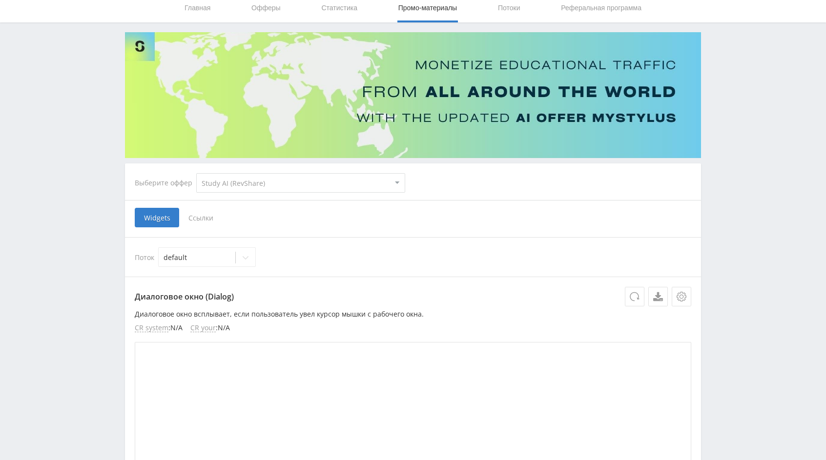
click at [261, 189] on select "MyStylus MyStylus - Revshare Кэмп Studybay Автор24 Studybay [GEOGRAPHIC_DATA] S…" at bounding box center [300, 183] width 209 height 20
select select "2"
click at [196, 173] on select "MyStylus MyStylus - Revshare Кэмп Studybay Автор24 Studybay [GEOGRAPHIC_DATA] S…" at bounding box center [300, 183] width 209 height 20
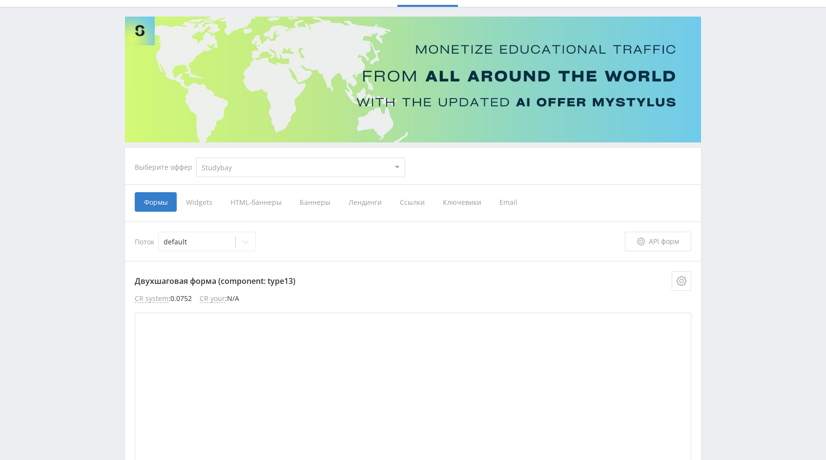
scroll to position [50, 0]
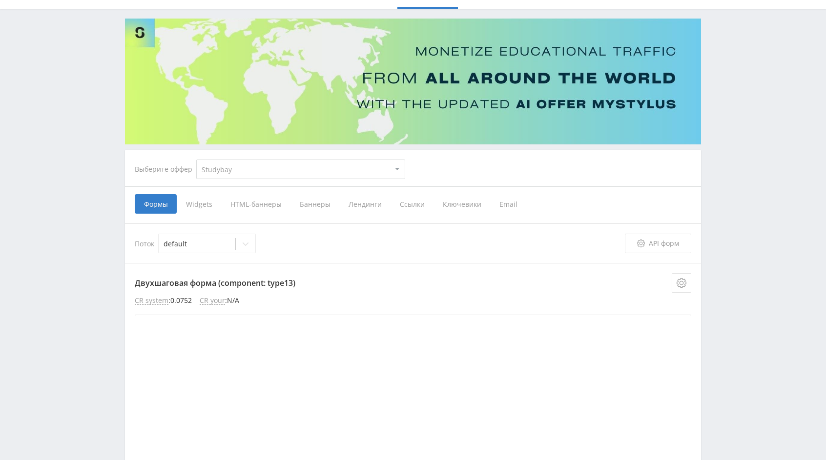
click at [263, 178] on select "MyStylus MyStylus - Revshare Кэмп Studybay Автор24 Studybay Brazil Study AI (Re…" at bounding box center [300, 170] width 209 height 20
select select "1"
click at [196, 160] on select "MyStylus MyStylus - Revshare Кэмп Studybay Автор24 Studybay Brazil Study AI (Re…" at bounding box center [300, 170] width 209 height 20
select select "1"
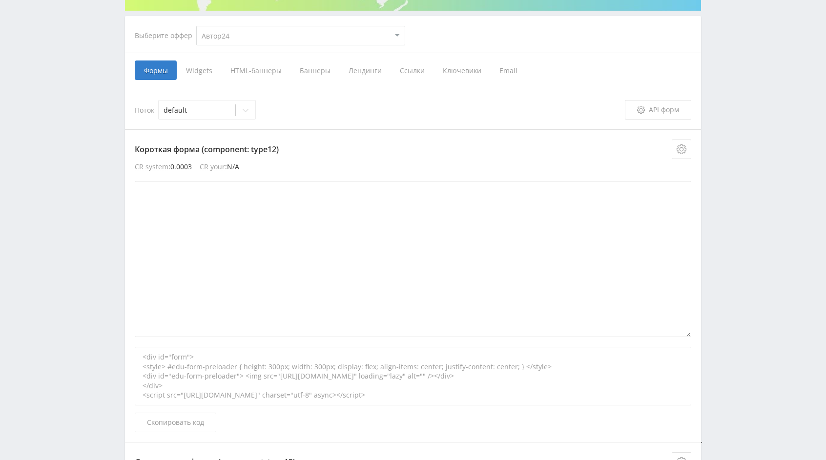
scroll to position [174, 0]
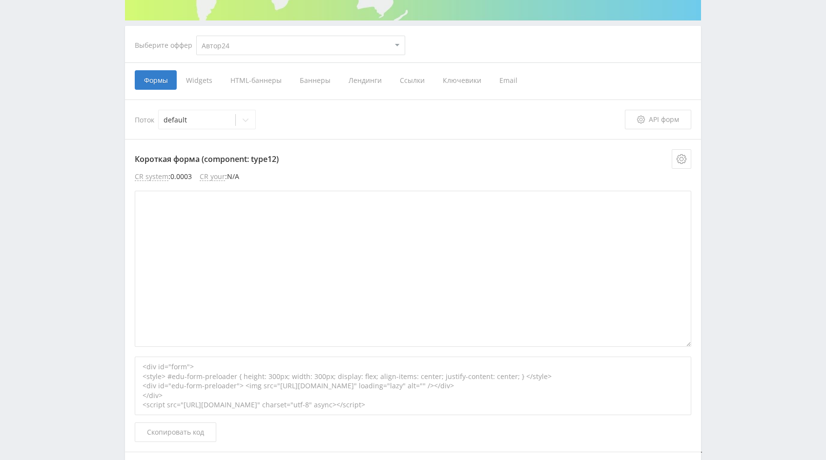
click at [198, 75] on span "Widgets" at bounding box center [199, 80] width 44 height 20
click at [0, 0] on input "Widgets" at bounding box center [0, 0] width 0 height 0
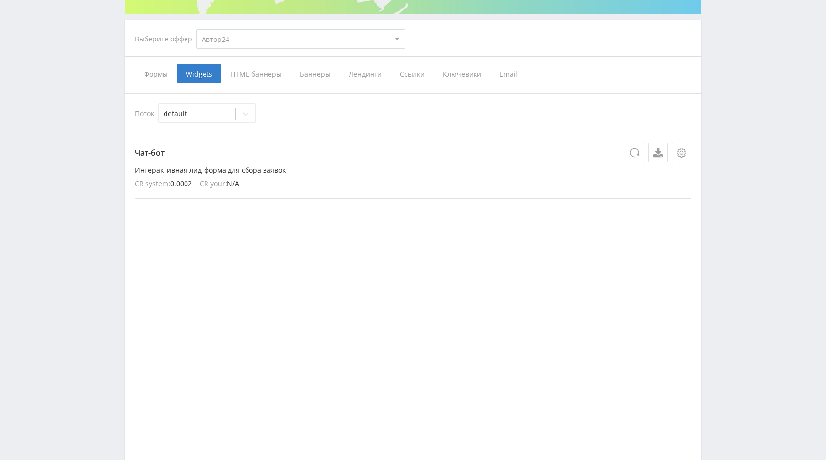
scroll to position [180, 0]
click at [503, 66] on span "Email" at bounding box center [508, 74] width 37 height 20
click at [0, 0] on input "Email" at bounding box center [0, 0] width 0 height 0
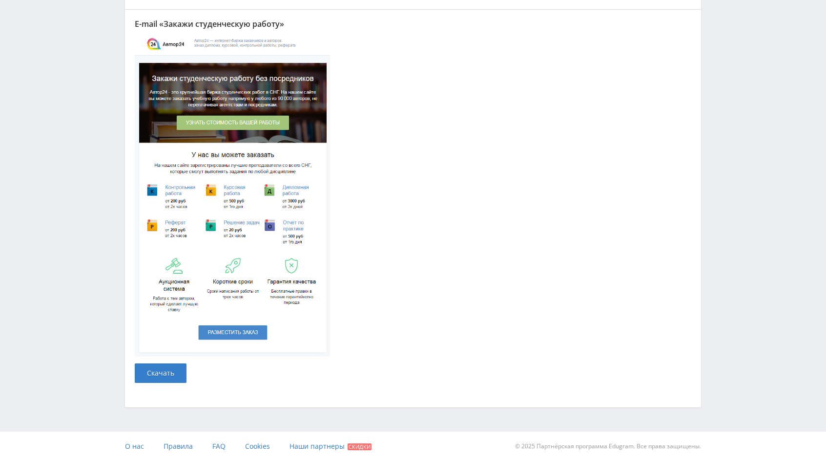
scroll to position [197, 0]
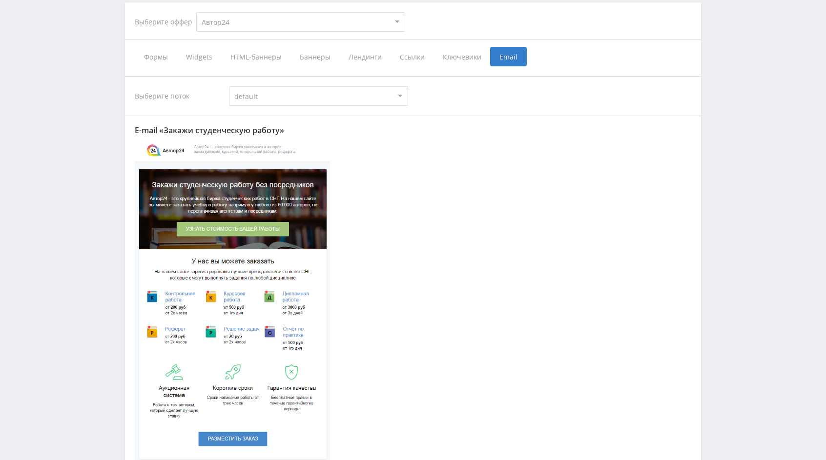
click at [365, 57] on span "Лендинги" at bounding box center [364, 57] width 51 height 20
click at [0, 0] on input "Лендинги" at bounding box center [0, 0] width 0 height 0
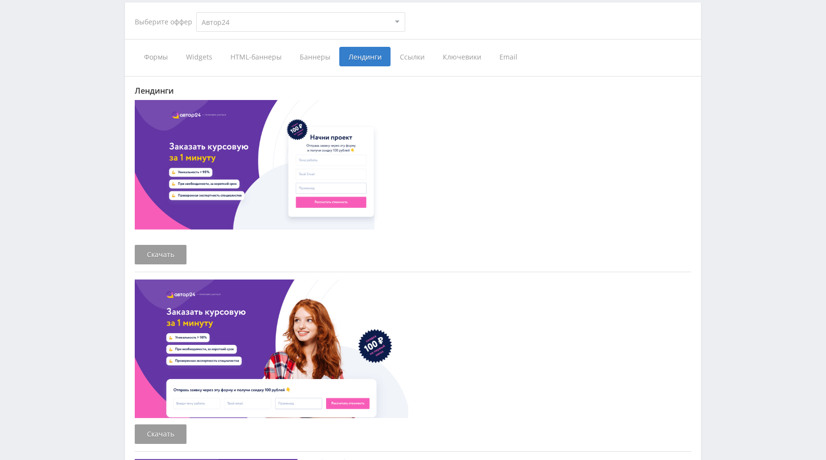
click at [310, 62] on span "Баннеры" at bounding box center [314, 57] width 49 height 20
click at [0, 0] on input "Баннеры" at bounding box center [0, 0] width 0 height 0
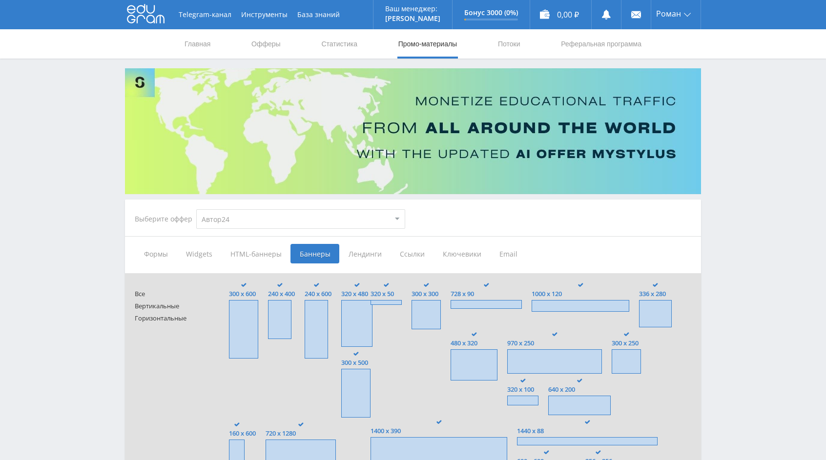
click at [264, 257] on span "HTML-баннеры" at bounding box center [255, 254] width 69 height 20
click at [0, 0] on input "HTML-баннеры" at bounding box center [0, 0] width 0 height 0
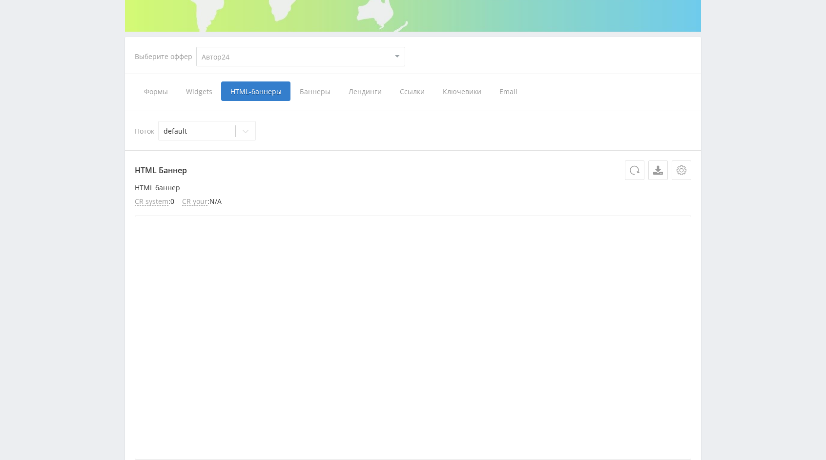
scroll to position [163, 0]
click at [202, 93] on span "Widgets" at bounding box center [199, 91] width 44 height 20
click at [0, 0] on input "Widgets" at bounding box center [0, 0] width 0 height 0
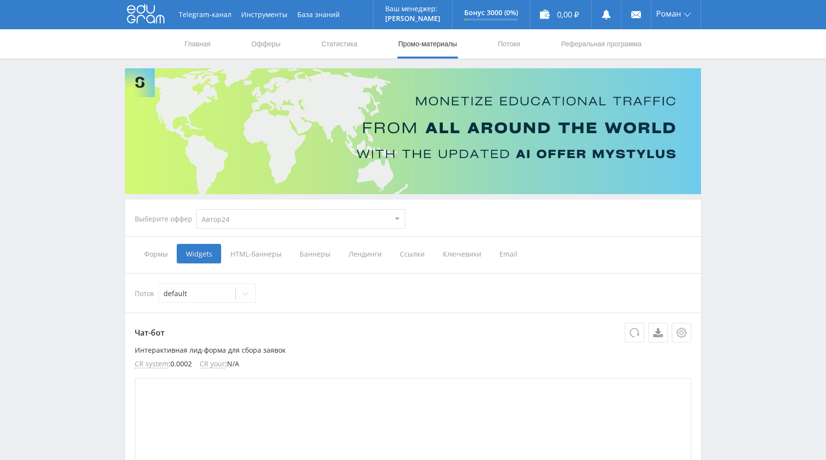
click at [303, 247] on span "Баннеры" at bounding box center [314, 254] width 49 height 20
click at [0, 0] on input "Баннеры" at bounding box center [0, 0] width 0 height 0
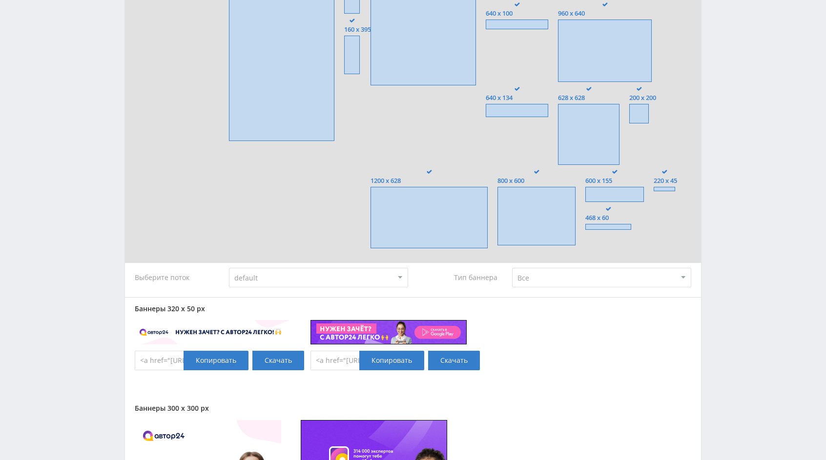
scroll to position [749, 0]
click at [289, 284] on select "default" at bounding box center [318, 277] width 179 height 20
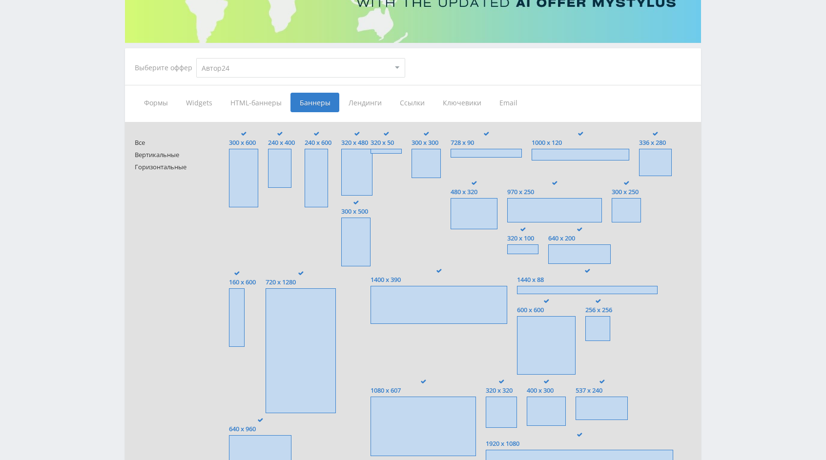
scroll to position [0, 0]
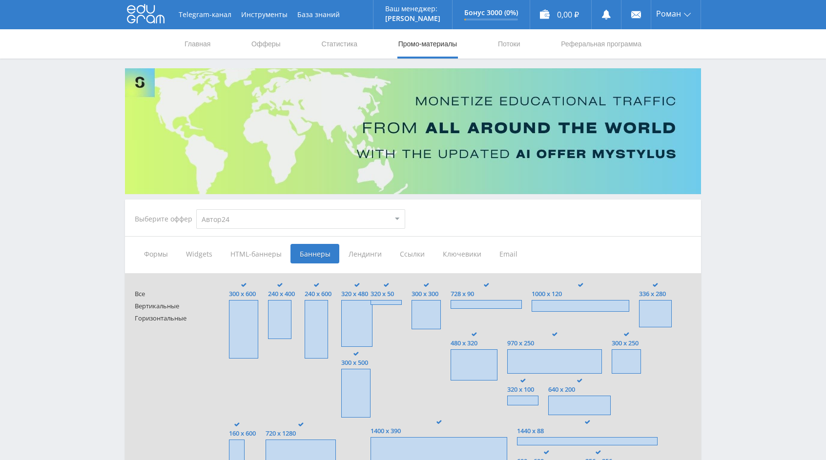
click at [144, 261] on span "Формы" at bounding box center [156, 254] width 42 height 20
click at [0, 0] on input "Формы" at bounding box center [0, 0] width 0 height 0
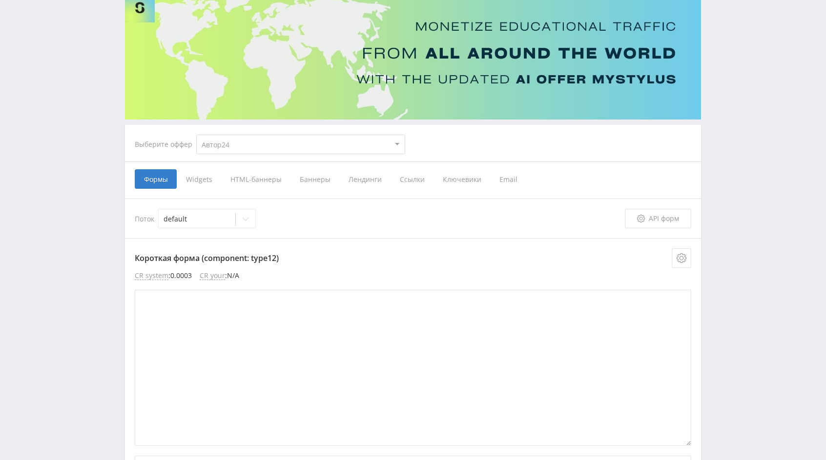
scroll to position [75, 0]
click at [253, 220] on div at bounding box center [246, 219] width 20 height 20
click at [246, 218] on icon at bounding box center [246, 219] width 8 height 8
click at [333, 238] on div "Короткая форма (component: type12) CR system : 0.0003 CR your : N/A <div id="fo…" at bounding box center [413, 394] width 576 height 312
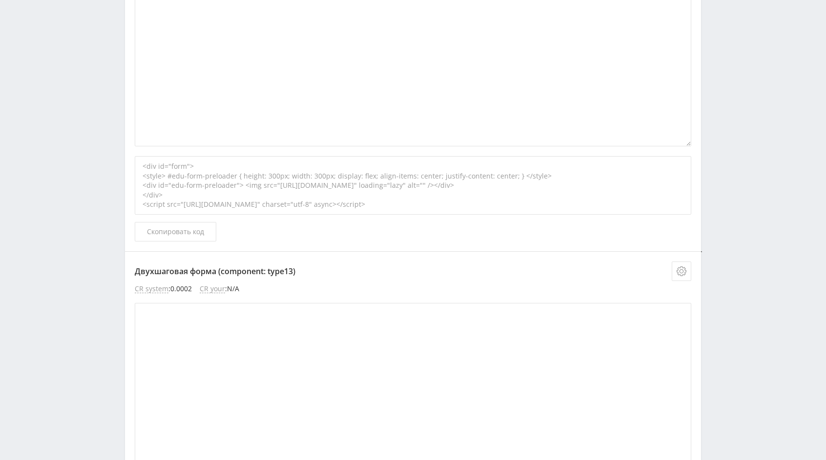
scroll to position [380, 0]
click at [431, 198] on div "<div id="form"> <style> #edu-form-preloader { height: 300px; width: 300px; disp…" at bounding box center [413, 180] width 556 height 59
copy div "<div id="form"> <style> #edu-form-preloader { height: 300px; width: 300px; disp…"
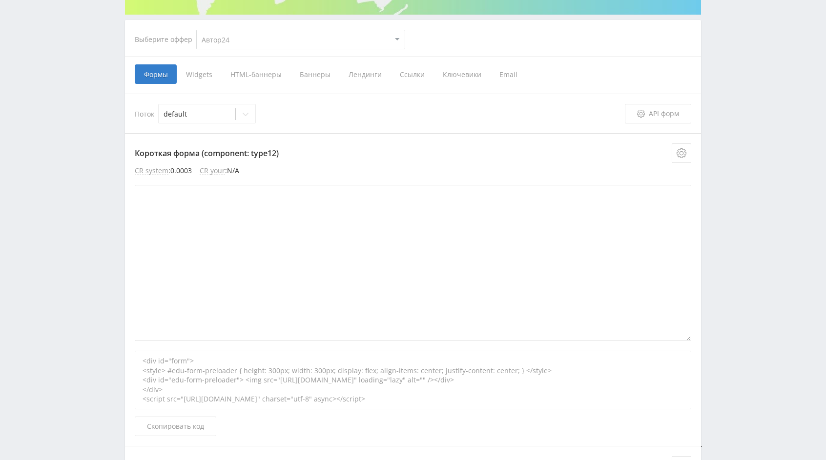
scroll to position [0, 0]
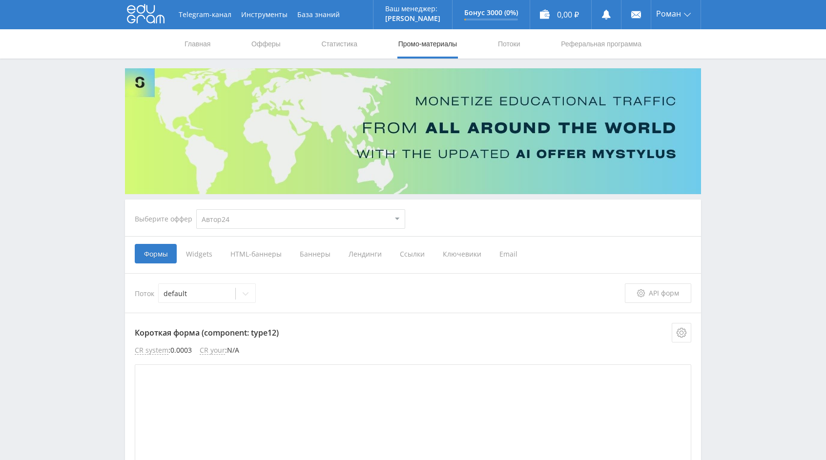
click at [214, 250] on span "Widgets" at bounding box center [199, 254] width 44 height 20
click at [0, 0] on input "Widgets" at bounding box center [0, 0] width 0 height 0
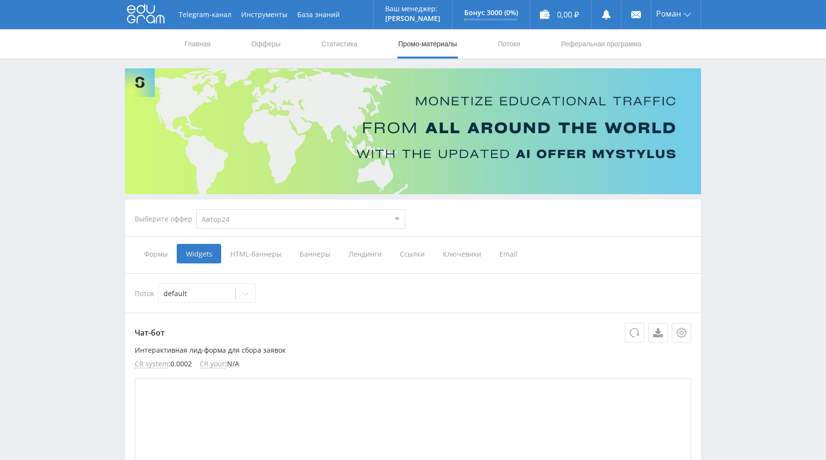
click at [243, 253] on span "HTML-баннеры" at bounding box center [255, 254] width 69 height 20
click at [0, 0] on input "HTML-баннеры" at bounding box center [0, 0] width 0 height 0
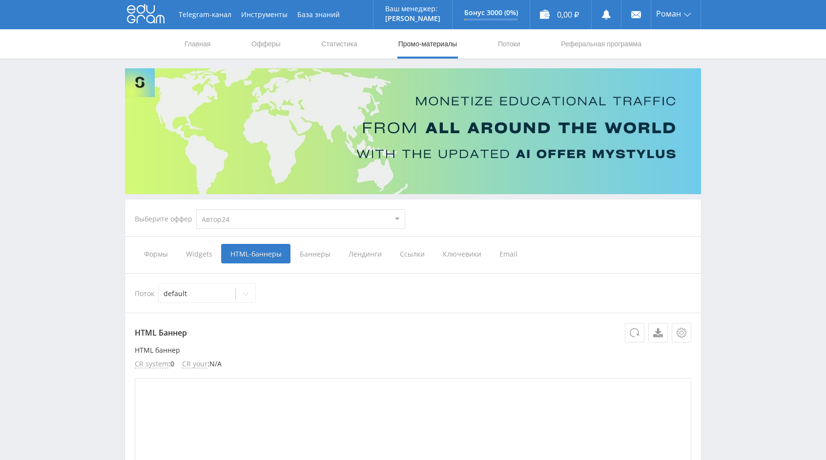
click at [306, 252] on span "Баннеры" at bounding box center [314, 254] width 49 height 20
click at [0, 0] on input "Баннеры" at bounding box center [0, 0] width 0 height 0
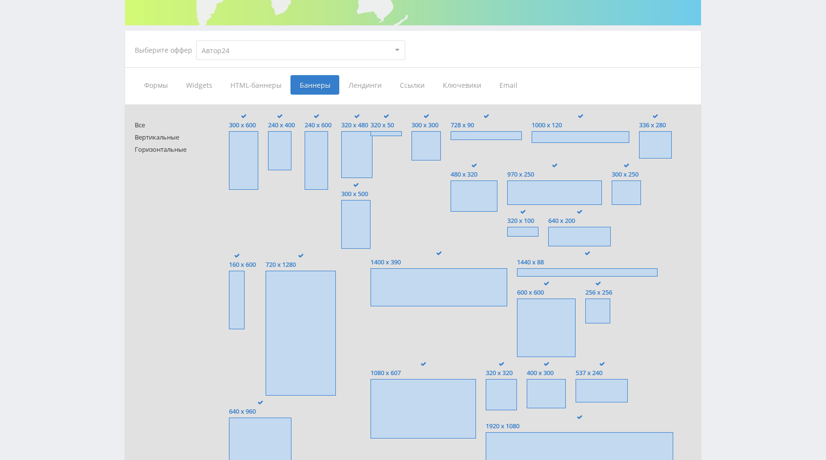
scroll to position [199, 0]
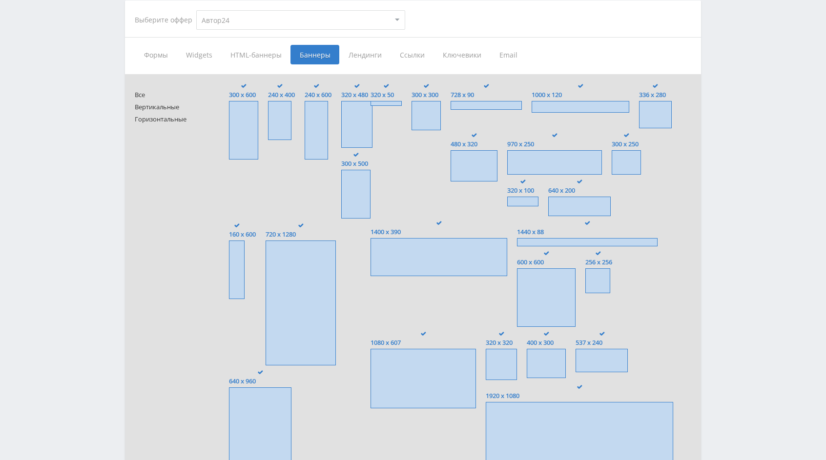
click at [372, 48] on span "Лендинги" at bounding box center [364, 55] width 51 height 20
click at [0, 0] on input "Лендинги" at bounding box center [0, 0] width 0 height 0
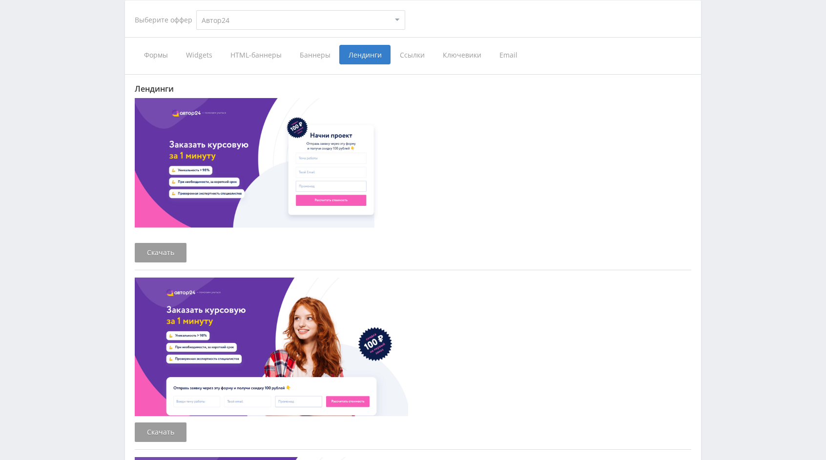
scroll to position [204, 0]
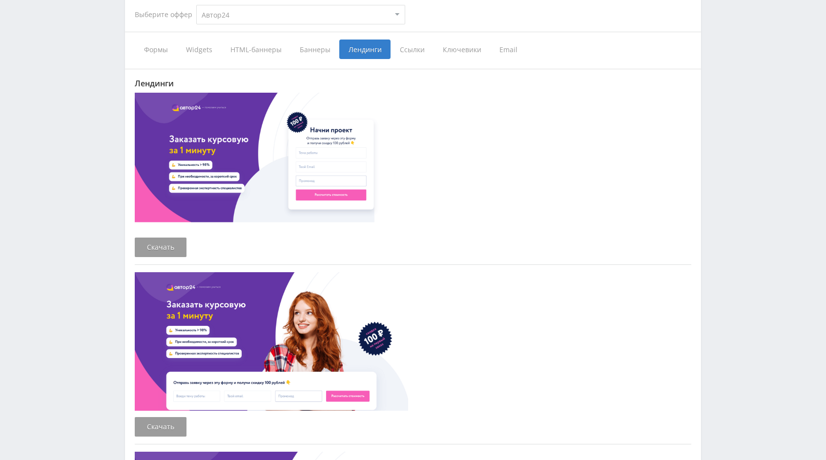
click at [245, 46] on span "HTML-баннеры" at bounding box center [255, 50] width 69 height 20
click at [0, 0] on input "HTML-баннеры" at bounding box center [0, 0] width 0 height 0
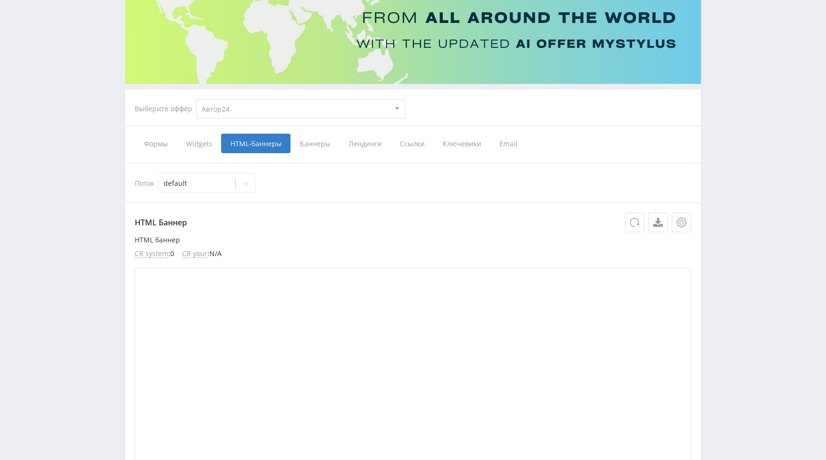
scroll to position [109, 0]
click at [193, 141] on span "Widgets" at bounding box center [199, 145] width 44 height 20
click at [0, 0] on input "Widgets" at bounding box center [0, 0] width 0 height 0
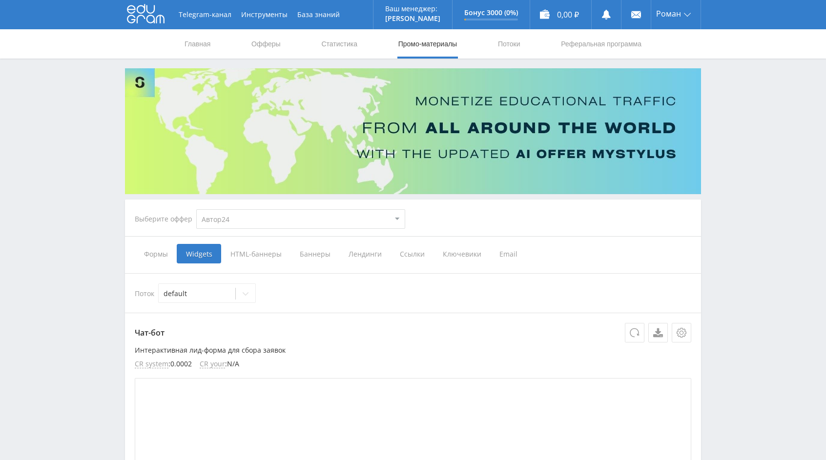
click at [403, 255] on span "Ссылки" at bounding box center [411, 254] width 43 height 20
click at [0, 0] on input "Ссылки" at bounding box center [0, 0] width 0 height 0
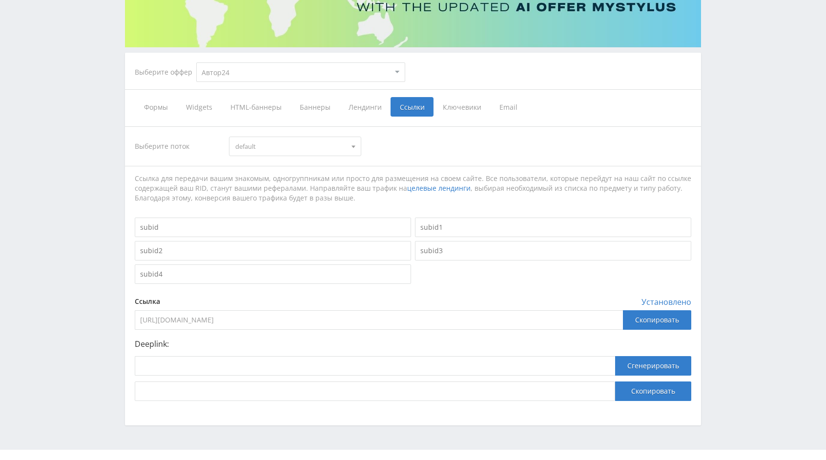
scroll to position [149, 0]
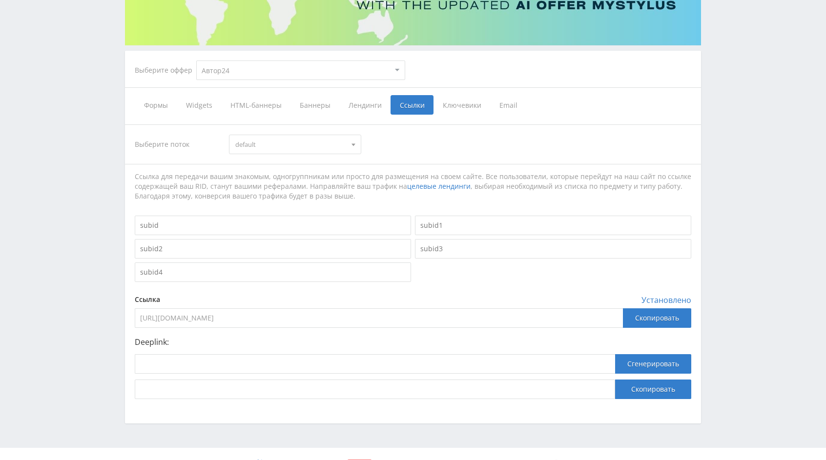
click at [354, 315] on input "[URL][DOMAIN_NAME]" at bounding box center [379, 318] width 488 height 20
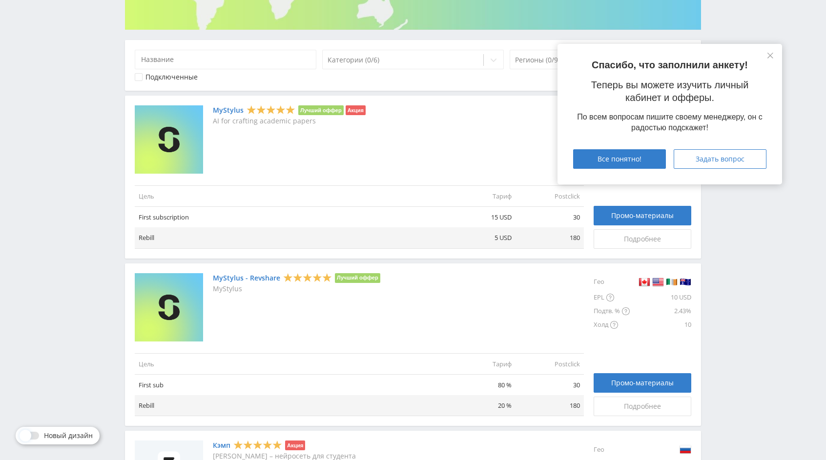
scroll to position [165, 0]
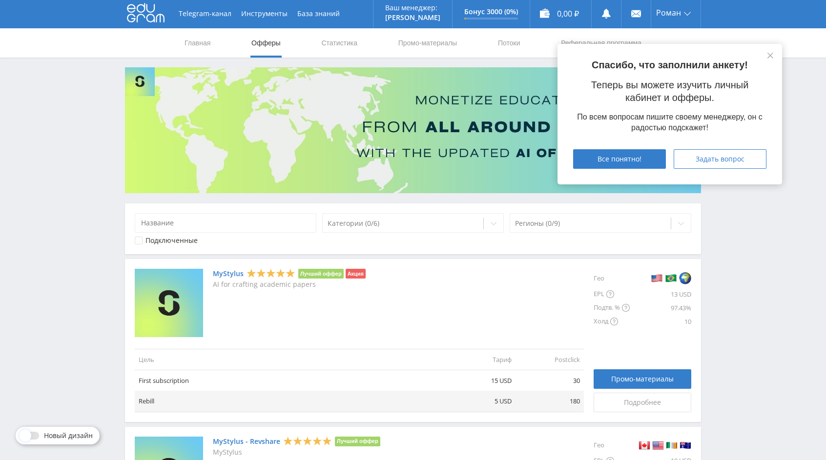
scroll to position [0, 0]
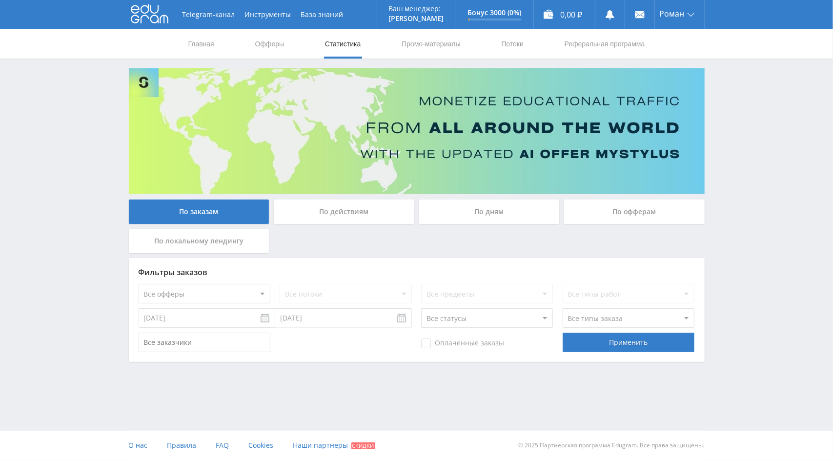
click at [482, 222] on div "По дням" at bounding box center [489, 212] width 141 height 24
click at [0, 0] on input "По дням" at bounding box center [0, 0] width 0 height 0
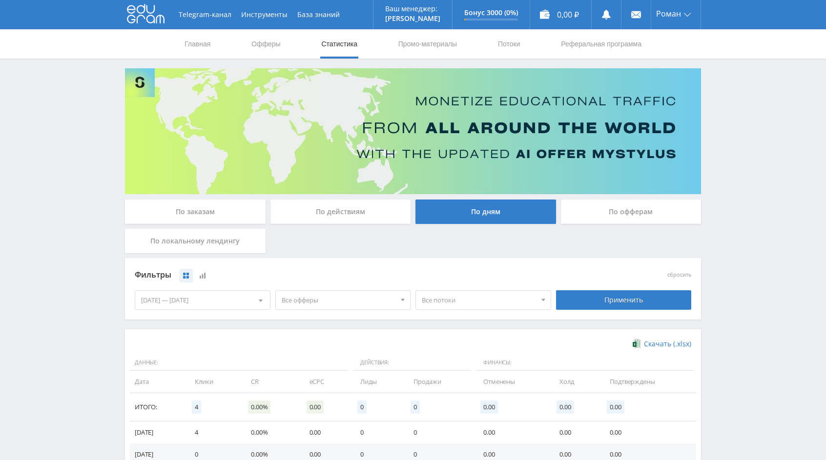
click at [388, 219] on div "По действиям" at bounding box center [340, 212] width 141 height 24
click at [0, 0] on input "По действиям" at bounding box center [0, 0] width 0 height 0
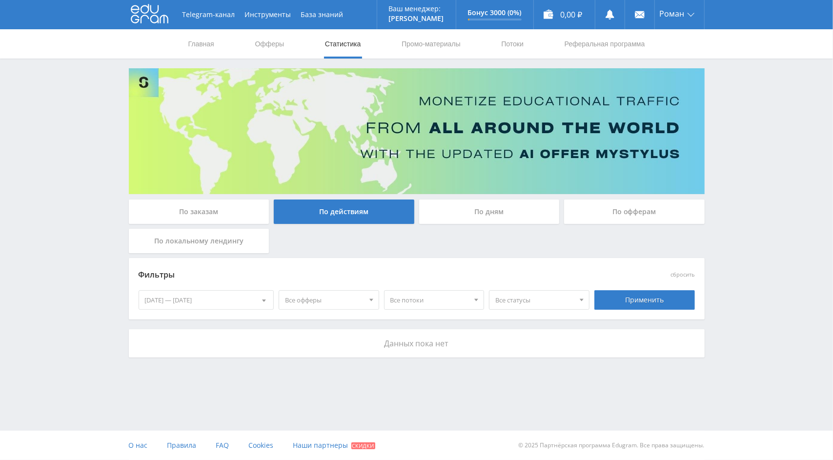
click at [457, 208] on div "По дням" at bounding box center [489, 212] width 141 height 24
click at [0, 0] on input "По дням" at bounding box center [0, 0] width 0 height 0
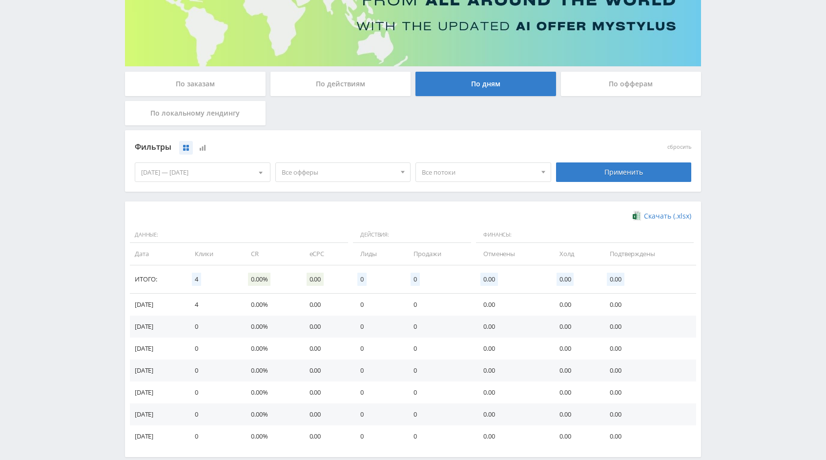
scroll to position [178, 0]
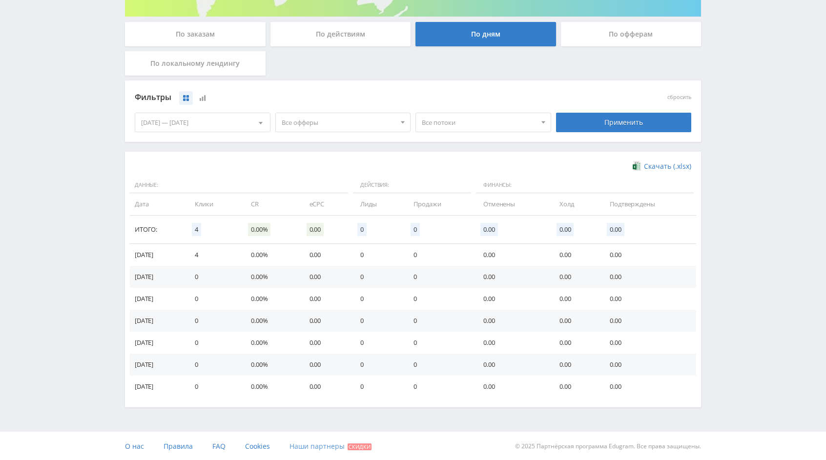
click at [321, 448] on span "Наши партнеры" at bounding box center [316, 446] width 55 height 9
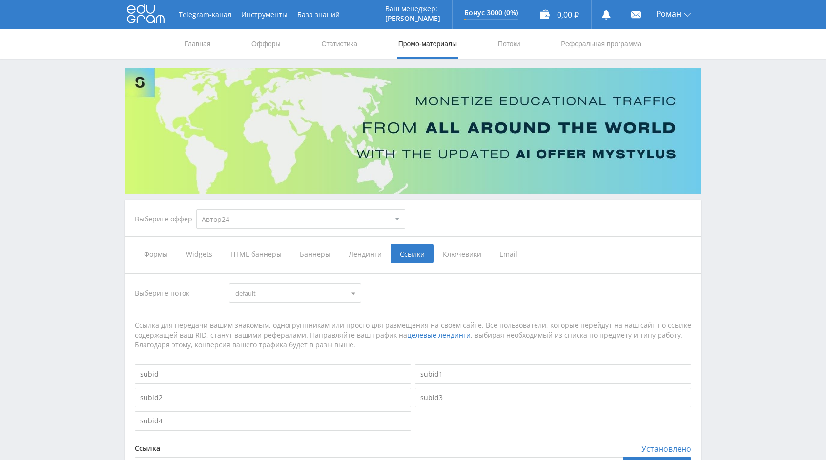
select select "1"
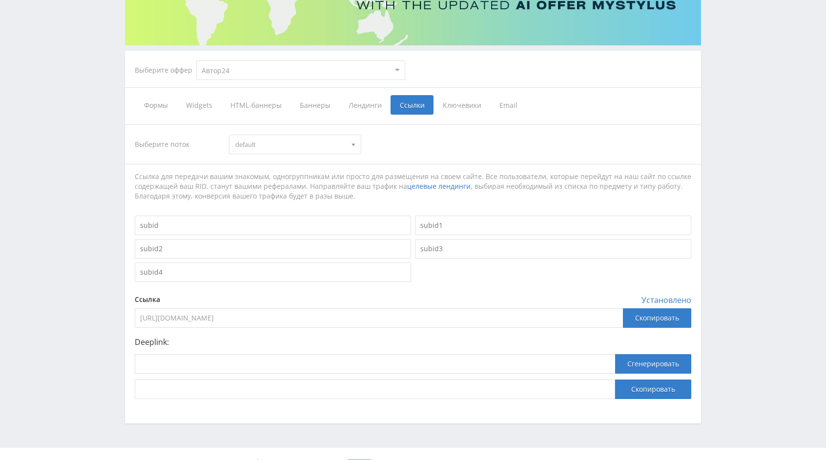
click at [667, 301] on span "Установлено" at bounding box center [666, 300] width 50 height 9
click at [549, 191] on div "Ссылка для передачи вашим знакомым, одногруппникам или просто для размещения на…" at bounding box center [413, 186] width 556 height 29
click at [450, 104] on span "Ключевики" at bounding box center [461, 105] width 57 height 20
click at [0, 0] on input "Ключевики" at bounding box center [0, 0] width 0 height 0
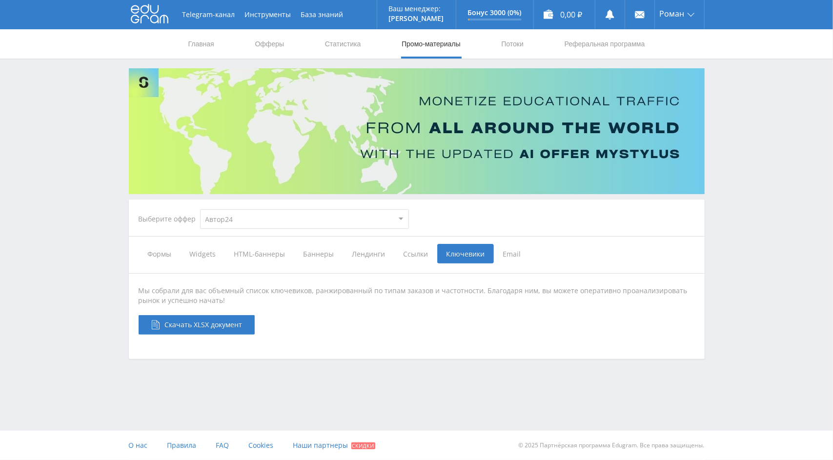
click at [501, 248] on span "Email" at bounding box center [512, 254] width 37 height 20
click at [0, 0] on input "Email" at bounding box center [0, 0] width 0 height 0
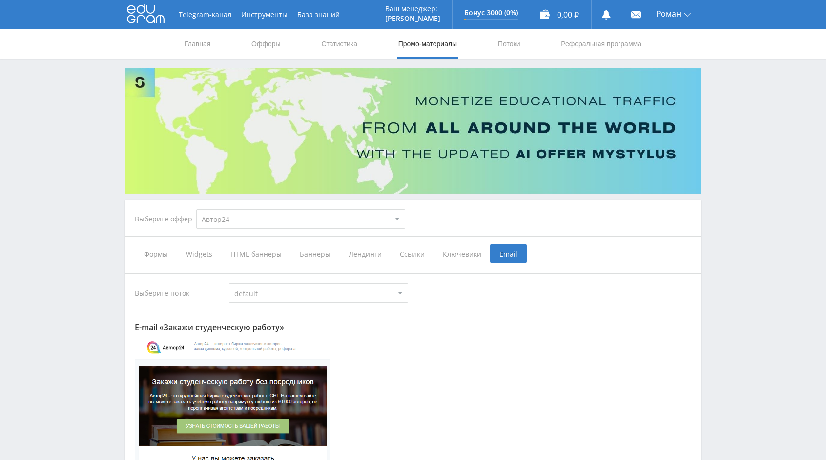
click at [463, 248] on span "Ключевики" at bounding box center [461, 254] width 57 height 20
click at [0, 0] on input "Ключевики" at bounding box center [0, 0] width 0 height 0
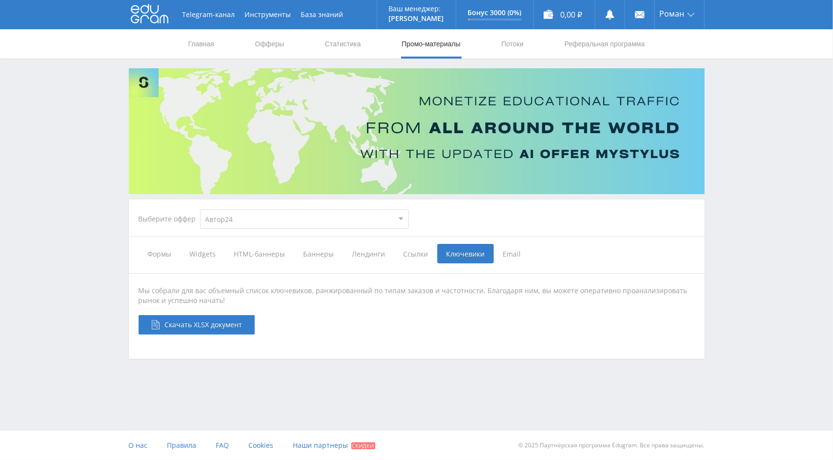
click at [416, 248] on span "Ссылки" at bounding box center [415, 254] width 43 height 20
click at [0, 0] on input "Ссылки" at bounding box center [0, 0] width 0 height 0
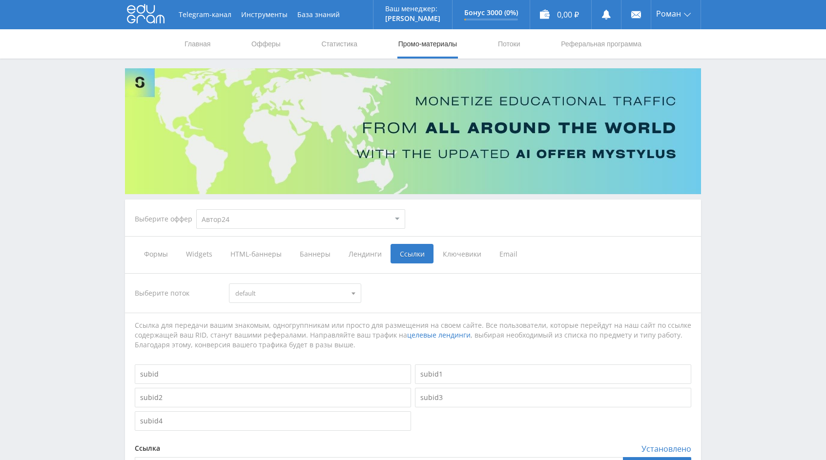
click at [358, 252] on span "Лендинги" at bounding box center [364, 254] width 51 height 20
click at [0, 0] on input "Лендинги" at bounding box center [0, 0] width 0 height 0
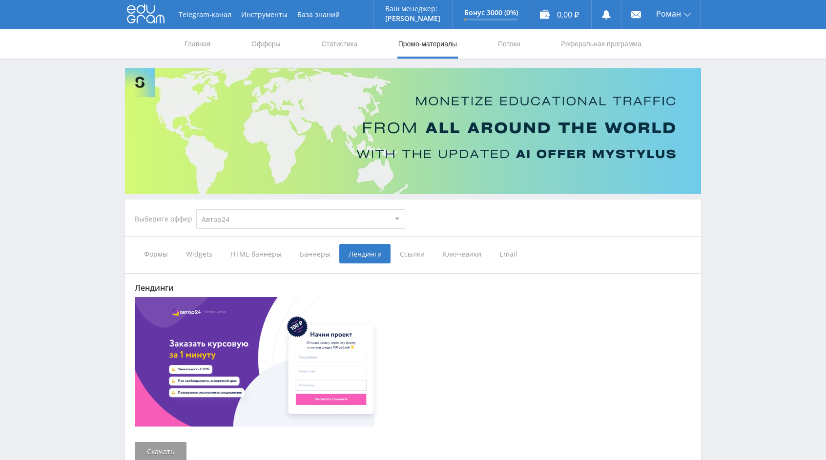
click at [312, 251] on span "Баннеры" at bounding box center [314, 254] width 49 height 20
click at [0, 0] on input "Баннеры" at bounding box center [0, 0] width 0 height 0
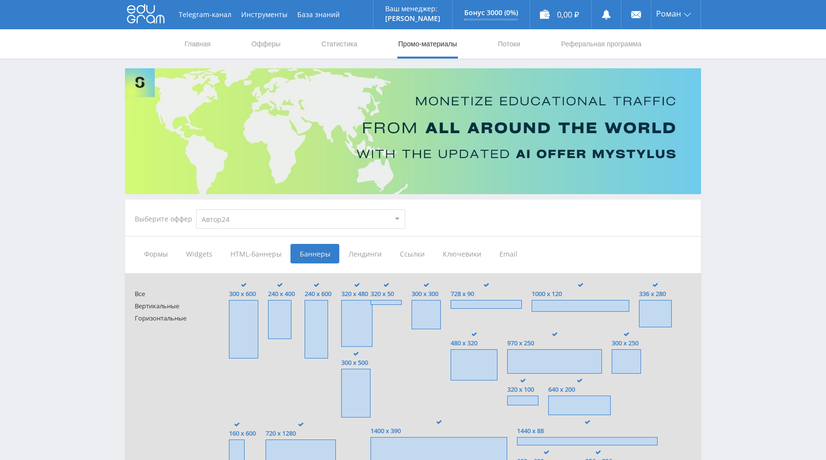
click at [241, 259] on span "HTML-баннеры" at bounding box center [255, 254] width 69 height 20
click at [0, 0] on input "HTML-баннеры" at bounding box center [0, 0] width 0 height 0
